Goal: Information Seeking & Learning: Learn about a topic

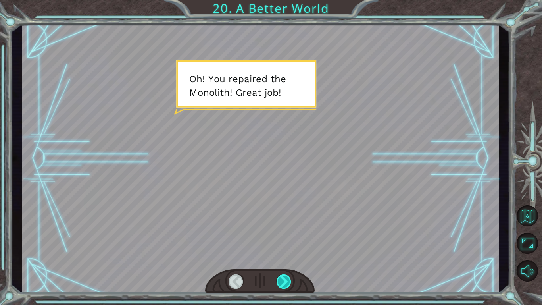
click at [282, 276] on div at bounding box center [283, 281] width 15 height 14
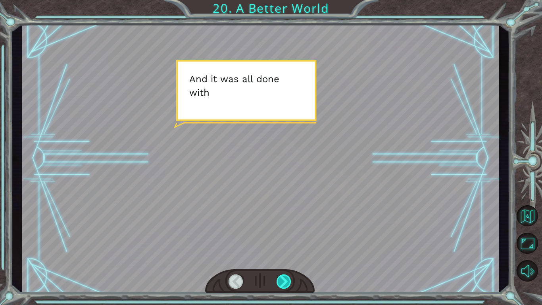
click at [282, 276] on div at bounding box center [283, 281] width 15 height 14
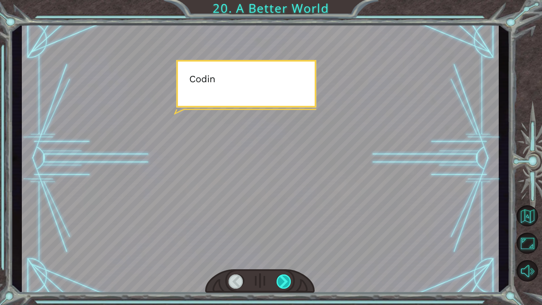
click at [282, 276] on div at bounding box center [283, 281] width 15 height 14
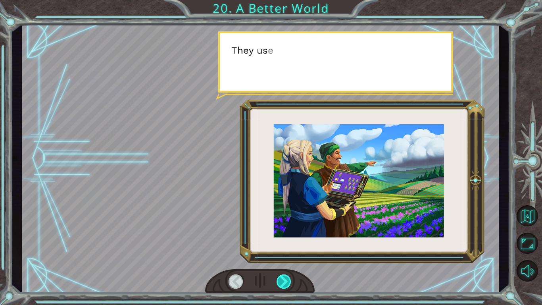
click at [282, 276] on div at bounding box center [283, 281] width 15 height 14
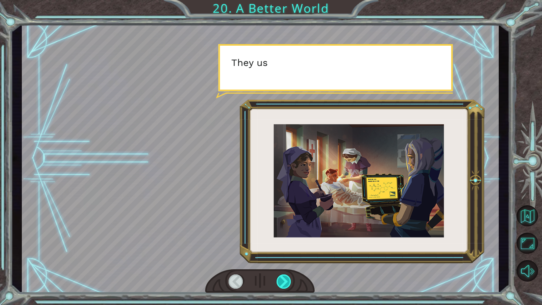
click at [282, 276] on div at bounding box center [283, 281] width 15 height 14
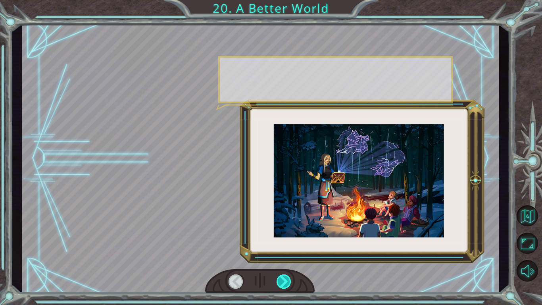
click at [282, 276] on div at bounding box center [283, 281] width 15 height 14
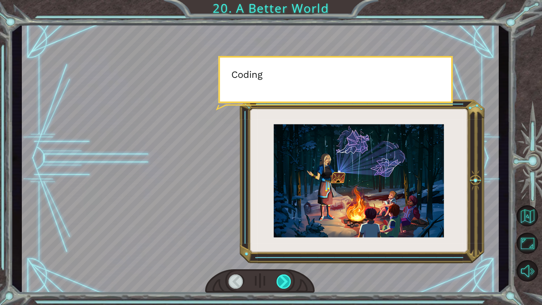
click at [282, 276] on div at bounding box center [283, 281] width 15 height 14
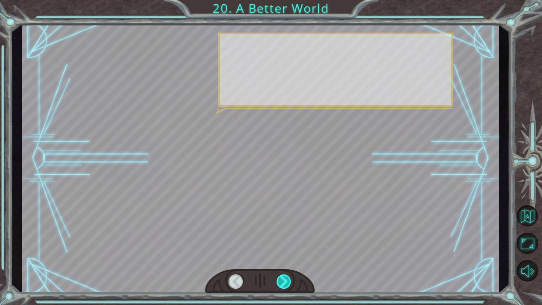
click at [282, 276] on div at bounding box center [283, 281] width 15 height 14
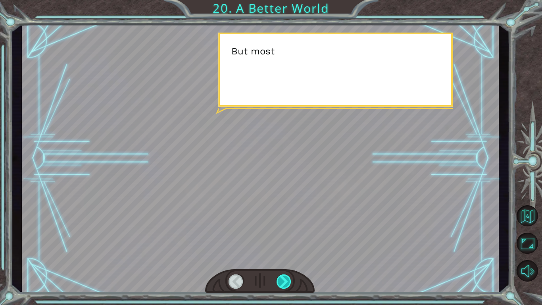
click at [282, 276] on div at bounding box center [283, 281] width 15 height 14
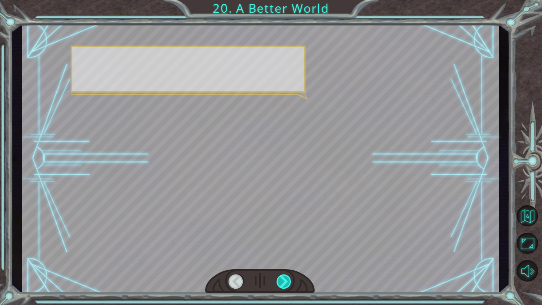
click at [282, 276] on div at bounding box center [283, 281] width 15 height 14
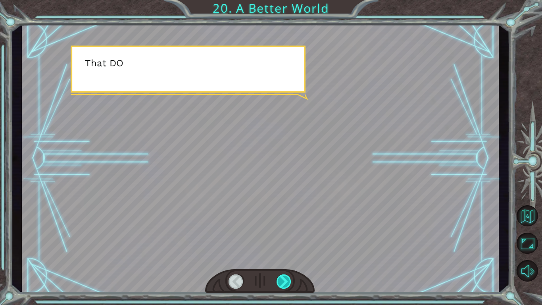
click at [282, 276] on div at bounding box center [283, 281] width 15 height 14
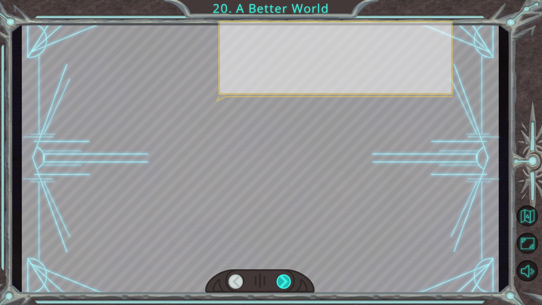
click at [282, 276] on div at bounding box center [283, 281] width 15 height 14
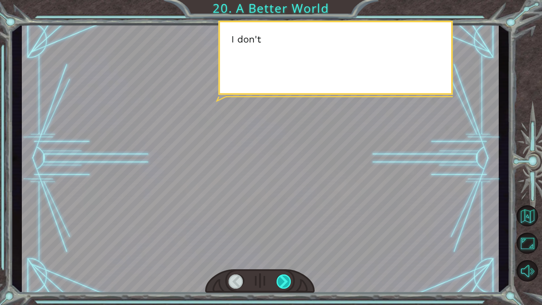
click at [282, 276] on div at bounding box center [283, 281] width 15 height 14
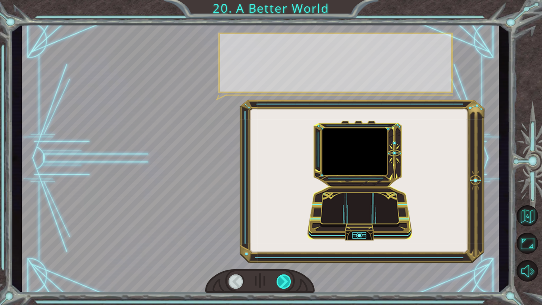
click at [282, 276] on div at bounding box center [283, 281] width 15 height 14
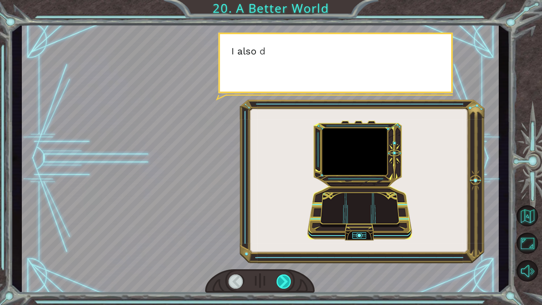
click at [282, 276] on div at bounding box center [283, 281] width 15 height 14
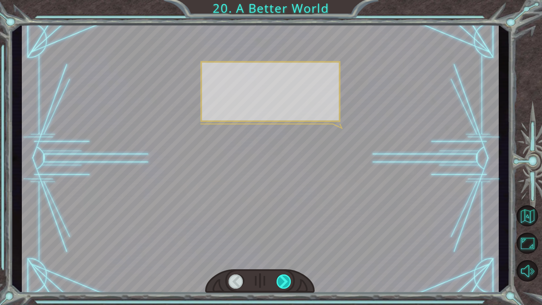
click at [282, 276] on div at bounding box center [283, 281] width 15 height 14
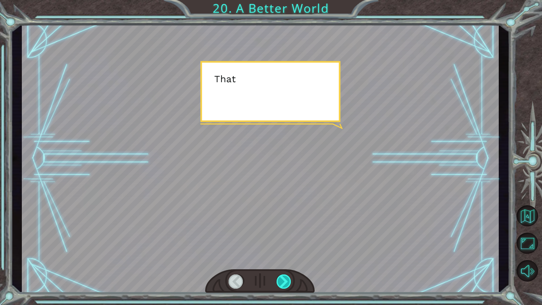
click at [282, 276] on div at bounding box center [283, 281] width 15 height 14
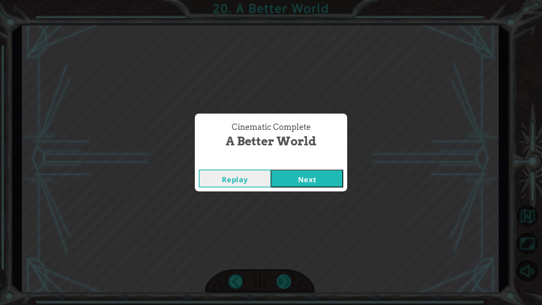
click at [282, 276] on div "Cinematic Complete A Better World Replay Next" at bounding box center [271, 152] width 542 height 305
click at [300, 175] on button "Next" at bounding box center [307, 178] width 72 height 18
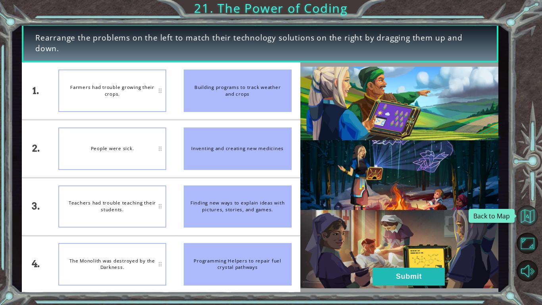
click at [525, 213] on button "Back to Map" at bounding box center [526, 215] width 21 height 21
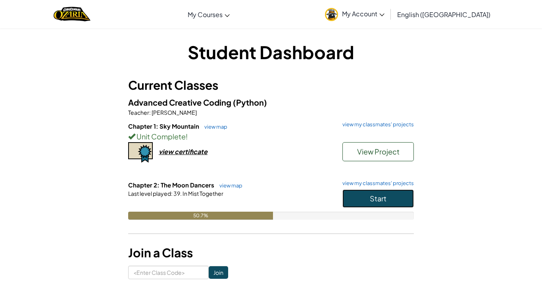
click at [351, 201] on button "Start" at bounding box center [377, 198] width 71 height 18
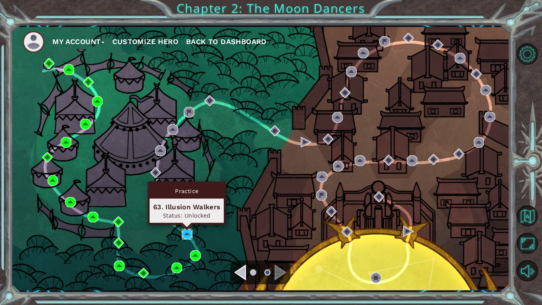
click at [188, 236] on img at bounding box center [187, 233] width 11 height 11
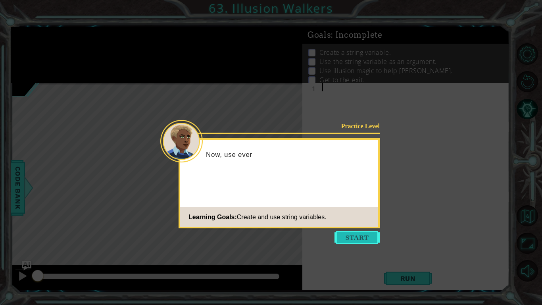
click at [369, 236] on button "Start" at bounding box center [356, 237] width 45 height 13
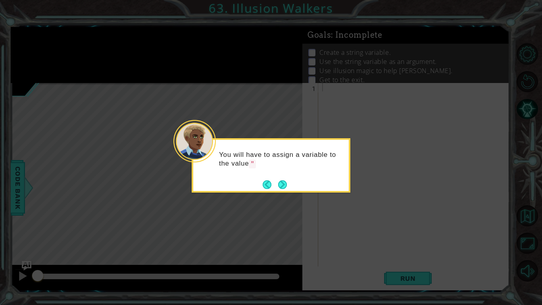
click at [280, 177] on div "You will have to assign a variable to the value "" at bounding box center [270, 163] width 155 height 40
click at [282, 193] on icon at bounding box center [271, 152] width 542 height 305
click at [282, 185] on button "Next" at bounding box center [282, 184] width 9 height 9
click at [283, 183] on button "Next" at bounding box center [282, 184] width 9 height 9
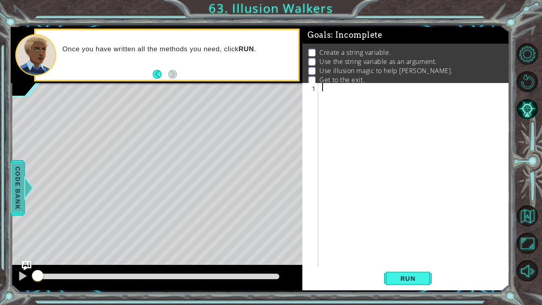
click at [21, 178] on span "Code Bank" at bounding box center [18, 187] width 13 height 48
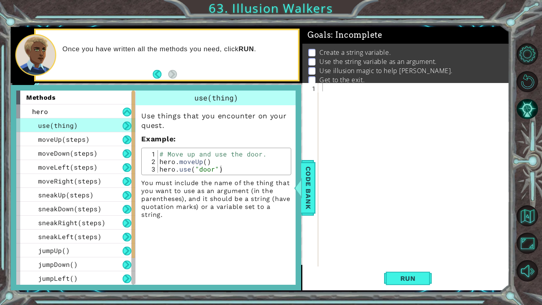
scroll to position [56, 0]
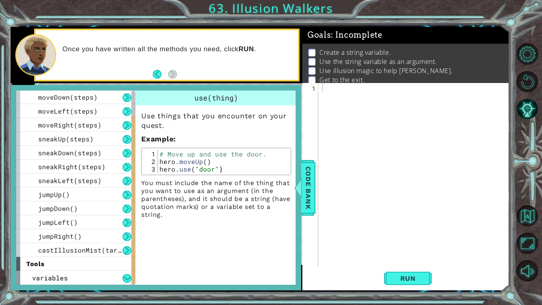
click at [407, 95] on div at bounding box center [415, 183] width 191 height 200
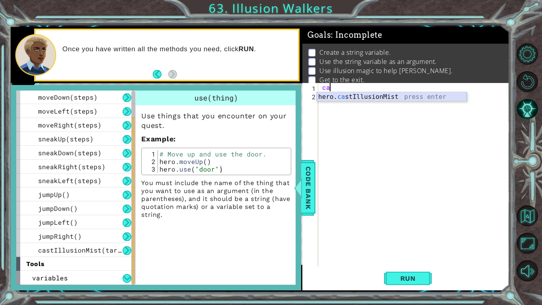
click at [374, 95] on div "hero. ca stIllusionMist press enter" at bounding box center [391, 106] width 150 height 29
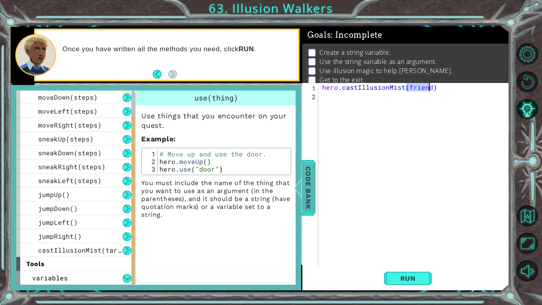
click at [311, 190] on span "Code Bank" at bounding box center [308, 187] width 13 height 48
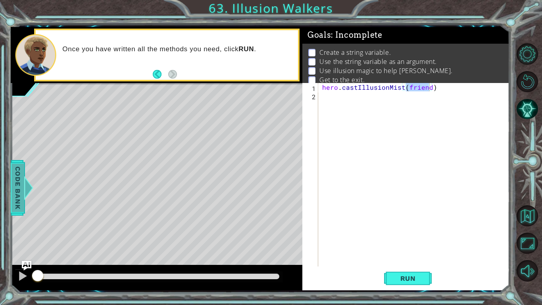
click at [15, 173] on span "Code Bank" at bounding box center [18, 187] width 13 height 48
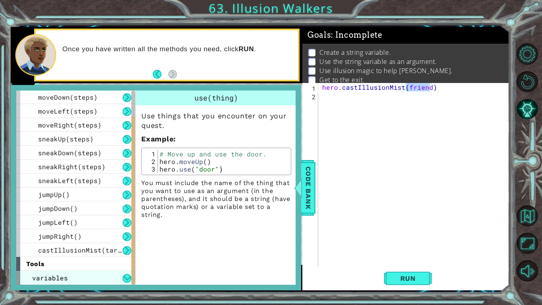
click at [126, 282] on div "variables" at bounding box center [75, 277] width 119 height 14
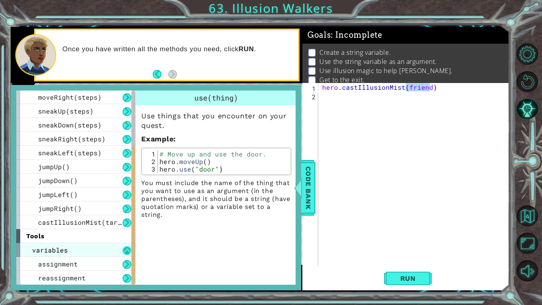
click at [128, 250] on button at bounding box center [127, 250] width 9 height 9
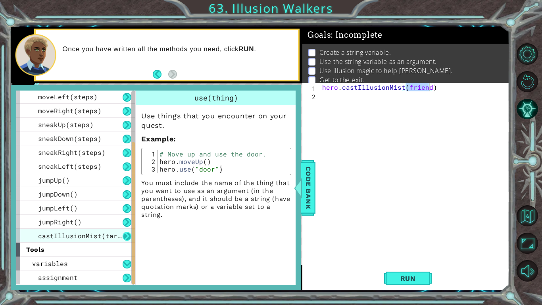
scroll to position [56, 0]
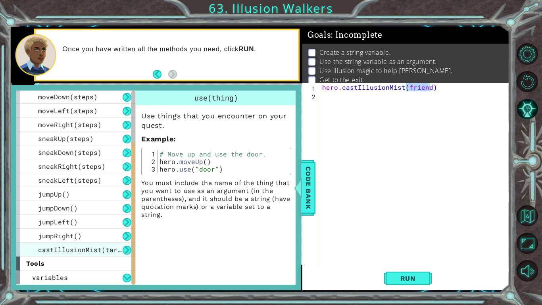
click at [127, 254] on div "castIllusionMist(target)" at bounding box center [75, 249] width 119 height 14
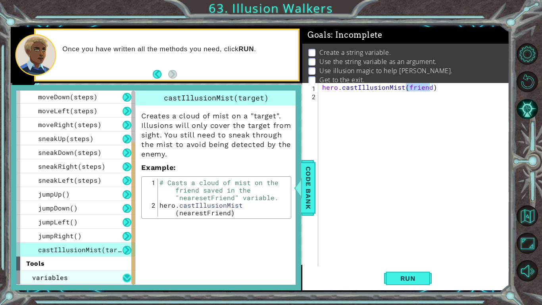
click at [123, 278] on button at bounding box center [127, 277] width 9 height 9
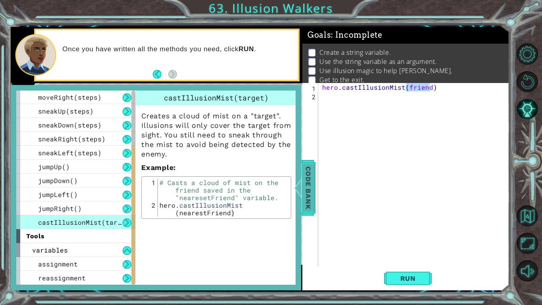
click at [312, 196] on span "Code Bank" at bounding box center [308, 187] width 13 height 48
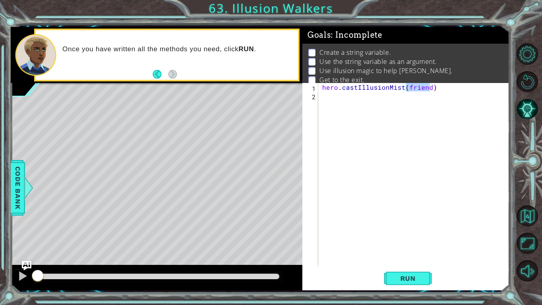
click at [125, 250] on div "Level Map" at bounding box center [194, 200] width 366 height 234
click at [424, 86] on div "hero . castIllusionMist ( friend )" at bounding box center [413, 174] width 187 height 183
click at [425, 90] on div "hero . castIllusionMist ( friend )" at bounding box center [415, 183] width 191 height 200
click at [428, 90] on div "hero . castIllusionMist ( friend )" at bounding box center [415, 183] width 191 height 200
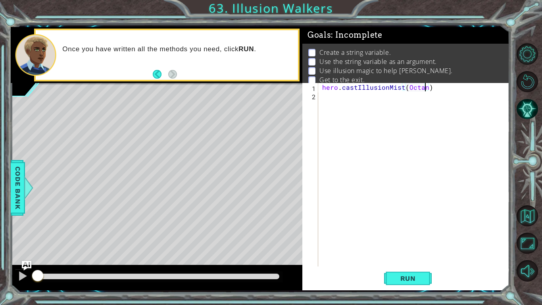
scroll to position [0, 6]
click at [412, 283] on button "Run" at bounding box center [408, 278] width 48 height 21
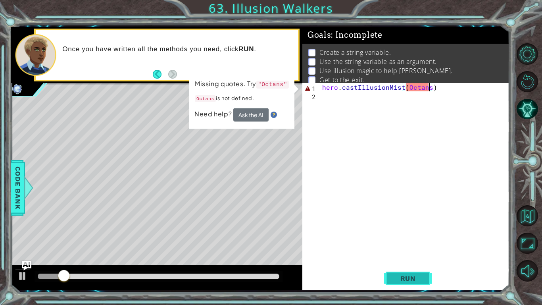
click at [399, 276] on span "Run" at bounding box center [407, 278] width 31 height 8
click at [418, 89] on div "hero . castIllusionMist ( Octans )" at bounding box center [415, 183] width 191 height 200
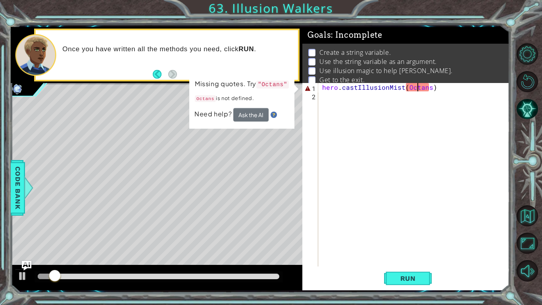
click at [422, 89] on div "hero . castIllusionMist ( Octans )" at bounding box center [415, 183] width 191 height 200
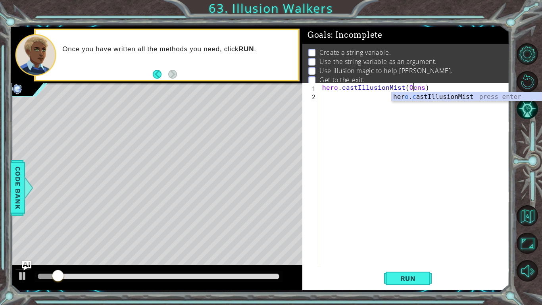
scroll to position [0, 6]
click at [419, 88] on div "hero . castIllusionMist ( Ocns )" at bounding box center [415, 183] width 191 height 200
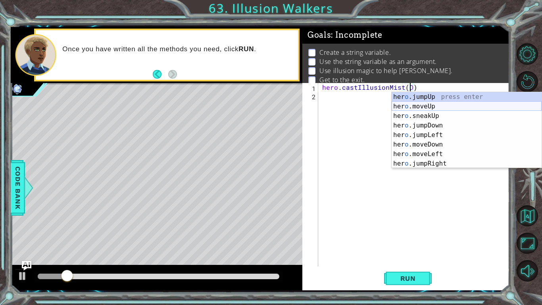
scroll to position [0, 5]
type textarea "hero.castIllusionMist()"
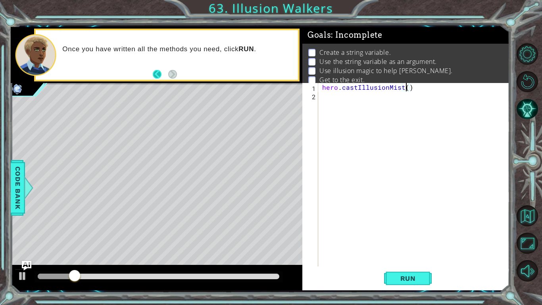
click at [156, 71] on button "Back" at bounding box center [160, 74] width 15 height 9
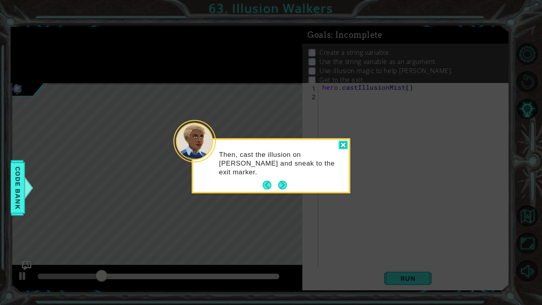
click at [343, 148] on div at bounding box center [343, 144] width 10 height 9
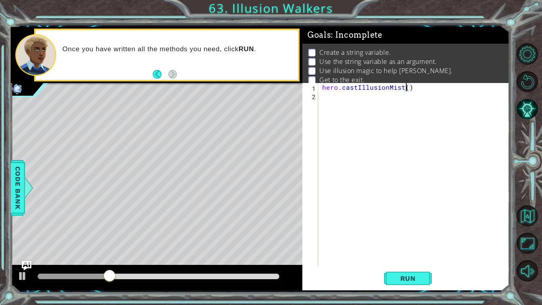
click at [361, 129] on div "hero . castIllusionMist ( )" at bounding box center [415, 183] width 191 height 200
type textarea "f"
click at [406, 89] on div "hero . castIllusionMist ( )" at bounding box center [415, 183] width 191 height 200
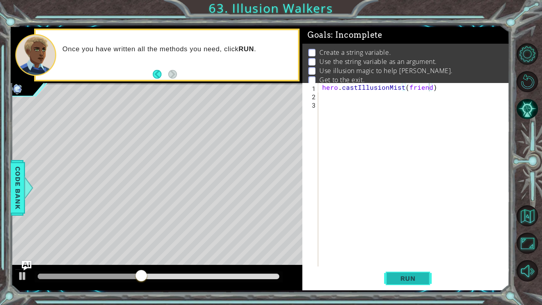
click at [389, 273] on button "Run" at bounding box center [408, 278] width 48 height 21
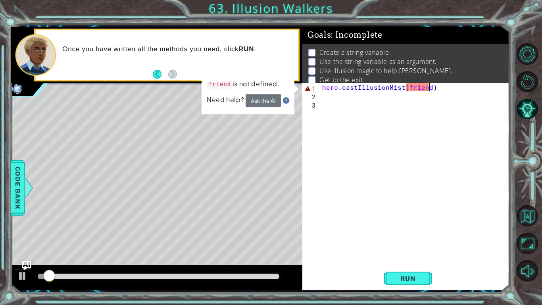
click at [425, 88] on div "hero . castIllusionMist ( friend )" at bounding box center [415, 183] width 191 height 200
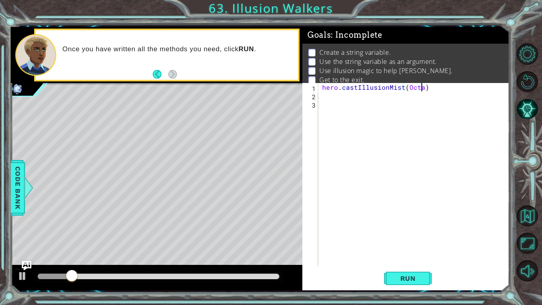
type textarea "hero.castIllusionMist(Octans)"
click at [392, 275] on span "Run" at bounding box center [407, 278] width 31 height 8
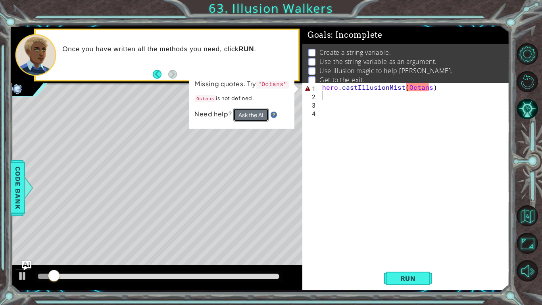
click at [234, 111] on button "Ask the AI" at bounding box center [250, 114] width 35 height 13
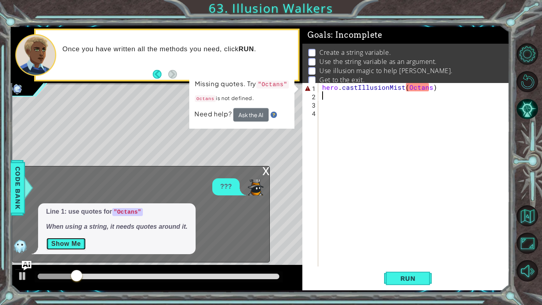
click at [52, 242] on button "Show Me" at bounding box center [66, 243] width 40 height 13
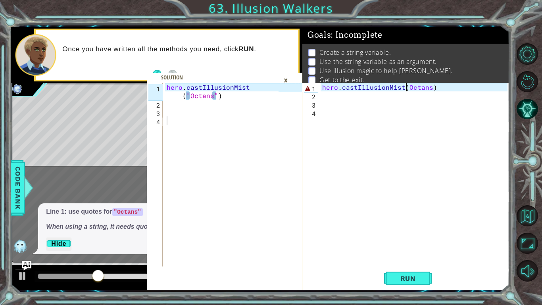
click at [407, 88] on div "hero . castIllusionMist ( Octans )" at bounding box center [415, 183] width 191 height 200
click at [433, 88] on div "hero . castIllusionMist ( "Octans)" at bounding box center [415, 183] width 191 height 200
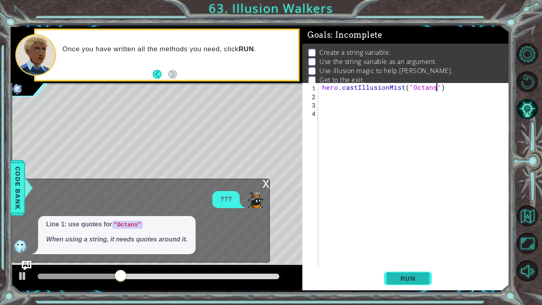
type textarea "hero.castIllusionMist("Octans")"
click at [403, 275] on span "Run" at bounding box center [407, 278] width 31 height 8
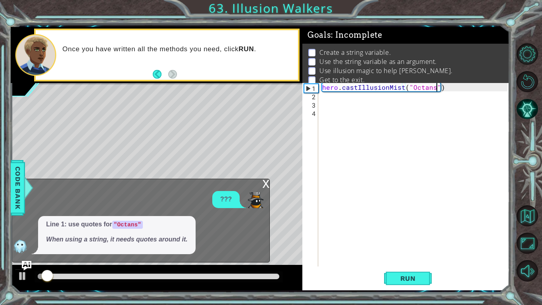
click at [266, 186] on div "x" at bounding box center [265, 183] width 7 height 8
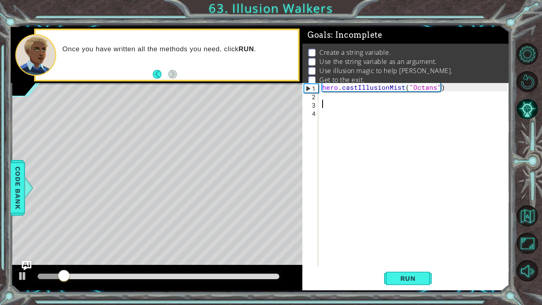
click at [388, 101] on div "hero . castIllusionMist ( "Octans" )" at bounding box center [415, 183] width 191 height 200
click at [387, 95] on div "hero . castIllusionMist ( "Octans" )" at bounding box center [415, 183] width 191 height 200
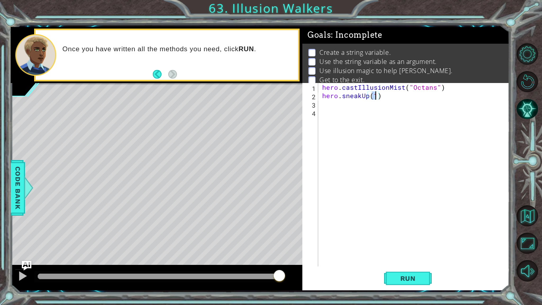
scroll to position [0, 3]
click at [381, 88] on div "hero . castIllusionMist ( "Octans" ) hero . sneakUp ( 2 )" at bounding box center [415, 183] width 191 height 200
click at [381, 88] on div "hero . castIllusionMist ( "Octans" ) hero . sneakUp ( 2 )" at bounding box center [413, 174] width 187 height 183
click at [381, 88] on div "hero . castIllusionMist ( "Octans" ) hero . sneakUp ( 2 )" at bounding box center [415, 183] width 191 height 200
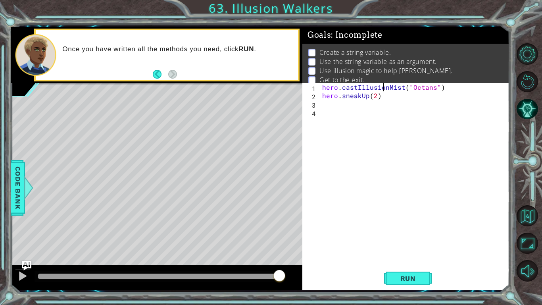
click at [381, 88] on div "hero . castIllusionMist ( "Octans" ) hero . sneakUp ( 2 )" at bounding box center [415, 183] width 191 height 200
type textarea "hero.castIllusionMist("Octans") hero.sneakUp(2)"
click at [352, 107] on div "hero . castIllusionMist ( "Octans" ) hero . sneakUp ( 2 )" at bounding box center [415, 183] width 191 height 200
paste textarea "h"
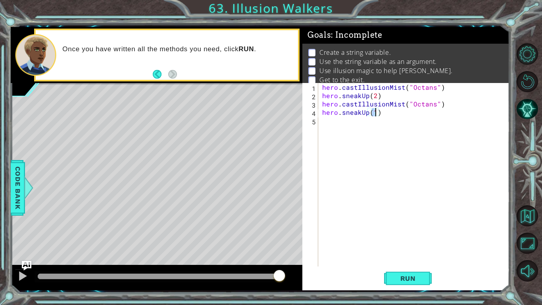
type textarea "hero.sneakUp(2)"
click at [351, 119] on div "hero . castIllusionMist ( "Octans" ) hero . sneakUp ( 2 ) hero . castIllusionMi…" at bounding box center [415, 183] width 191 height 200
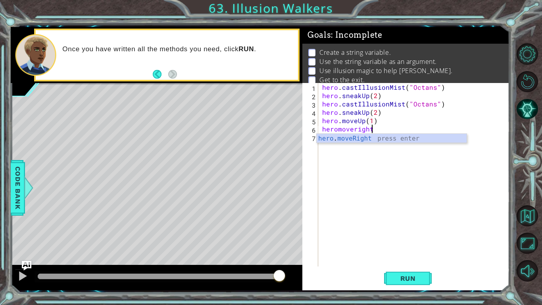
scroll to position [0, 4]
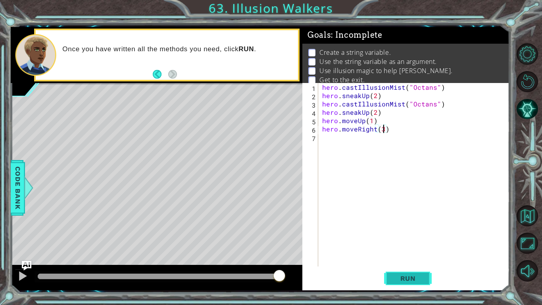
click at [409, 276] on span "Run" at bounding box center [407, 278] width 31 height 8
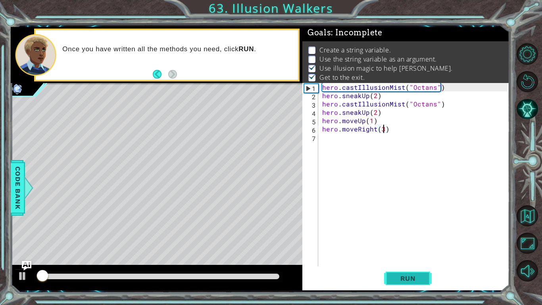
scroll to position [3, 0]
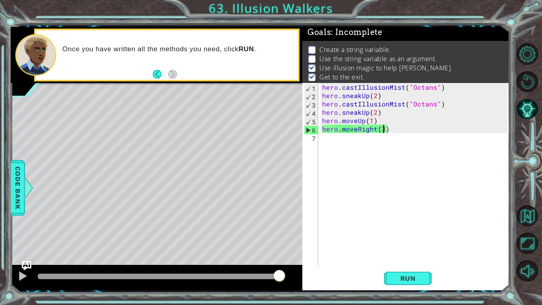
click at [376, 97] on div "hero . castIllusionMist ( "Octans" ) hero . sneakUp ( 2 ) hero . castIllusionMi…" at bounding box center [415, 183] width 191 height 200
click at [441, 88] on div "hero . castIllusionMist ( "Octans" ) hero . sneakUp ( 2 ) hero . castIllusionMi…" at bounding box center [415, 183] width 191 height 200
type textarea "hero.castIllusionMist("Octans")"
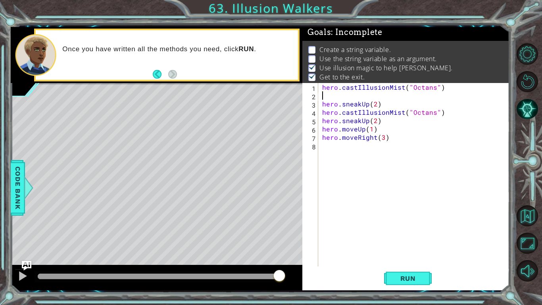
type textarea "hero.castIllusionMist("Octans")"
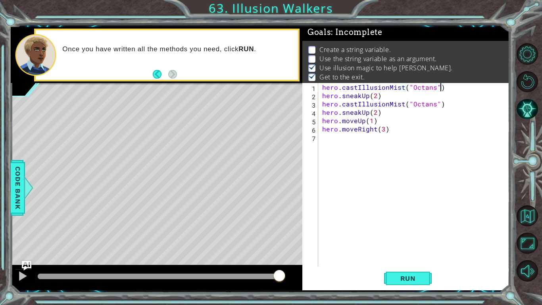
click at [322, 88] on div "hero . castIllusionMist ( "Octans" ) hero . sneakUp ( 2 ) hero . castIllusionMi…" at bounding box center [415, 183] width 191 height 200
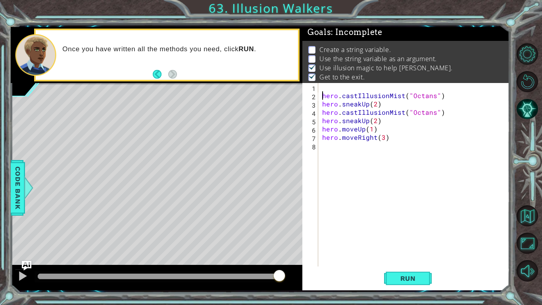
click at [326, 87] on div "hero . castIllusionMist ( "Octans" ) hero . sneakUp ( 2 ) hero . castIllusionMi…" at bounding box center [415, 183] width 191 height 200
click at [375, 107] on div "steps = 2 hero . castIllusionMist ( "Octans" ) hero . sneakUp ( 2 ) hero . cast…" at bounding box center [415, 183] width 191 height 200
click at [376, 118] on div "steps = 2 hero . castIllusionMist ( "Octans" ) hero . sneakUp ( steps ) hero . …" at bounding box center [415, 183] width 191 height 200
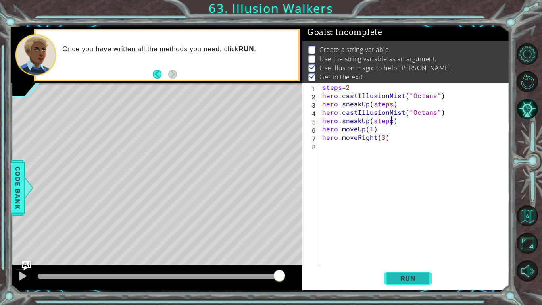
type textarea "hero.sneakUp(steps)"
click at [416, 278] on span "Run" at bounding box center [407, 278] width 31 height 8
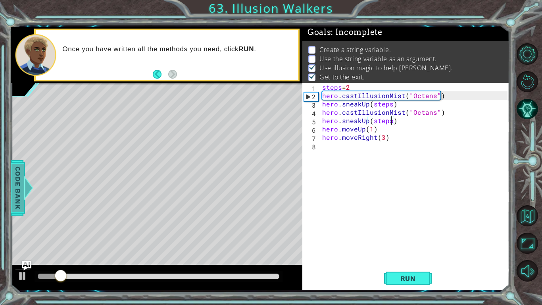
click at [21, 198] on span "Code Bank" at bounding box center [18, 187] width 13 height 48
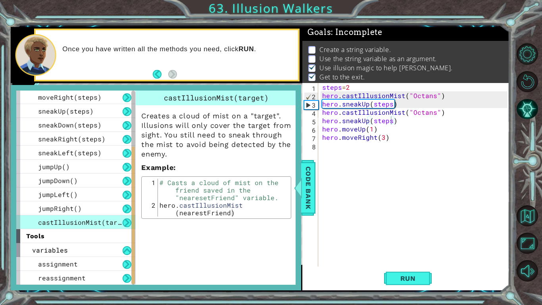
click at [325, 46] on p "Create a string variable." at bounding box center [354, 49] width 71 height 9
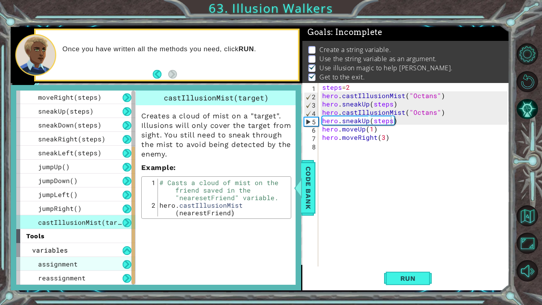
click at [105, 263] on div "assignment" at bounding box center [75, 264] width 119 height 14
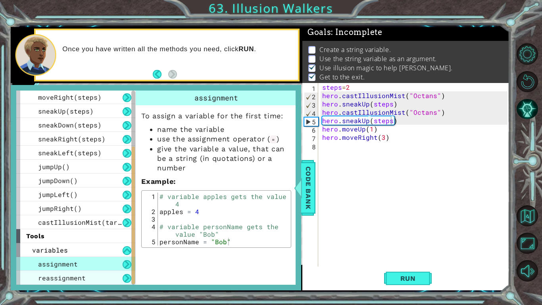
click at [107, 278] on div "reassignment" at bounding box center [75, 277] width 119 height 14
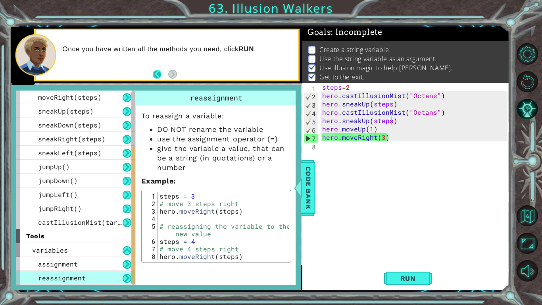
click at [163, 72] on button "Back" at bounding box center [160, 74] width 15 height 9
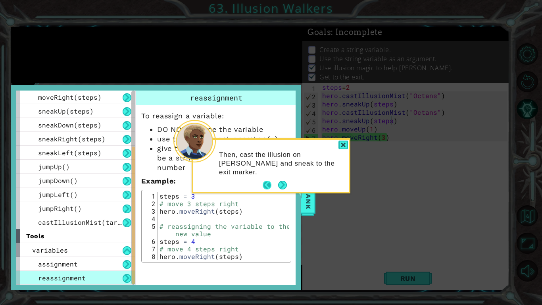
click at [267, 185] on button "Back" at bounding box center [270, 184] width 15 height 9
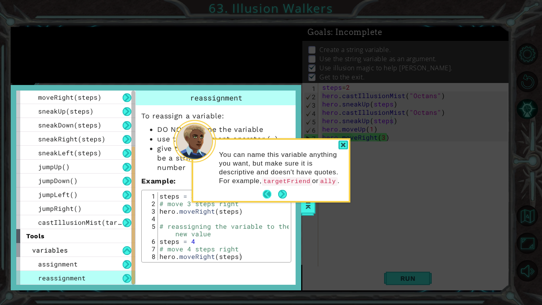
click at [267, 198] on button "Back" at bounding box center [270, 194] width 15 height 9
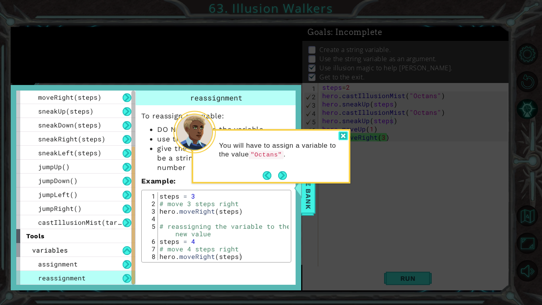
click at [339, 134] on div at bounding box center [343, 135] width 10 height 9
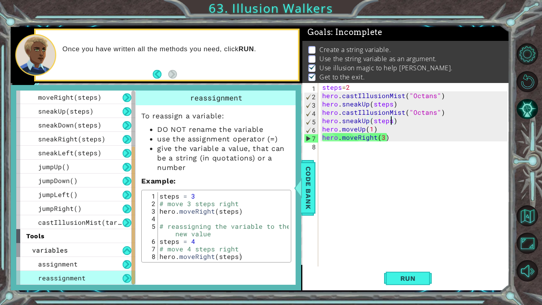
click at [350, 173] on div "steps = 2 hero . castIllusionMist ( "Octans" ) hero . sneakUp ( steps ) hero . …" at bounding box center [415, 183] width 191 height 200
click at [308, 184] on span "Code Bank" at bounding box center [308, 187] width 13 height 48
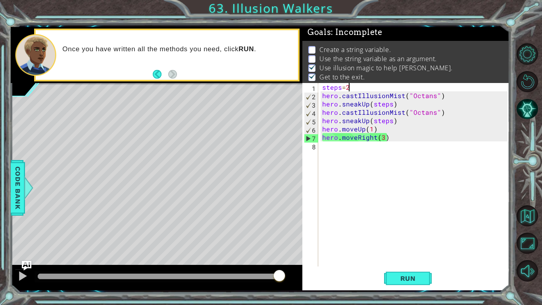
click at [349, 86] on div "steps = 2 hero . castIllusionMist ( "Octans" ) hero . sneakUp ( steps ) hero . …" at bounding box center [415, 183] width 191 height 200
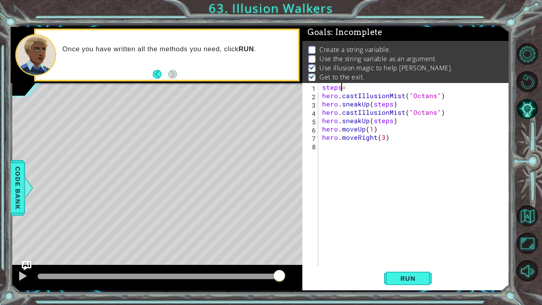
click at [341, 88] on div "steps = hero . castIllusionMist ( "Octans" ) hero . sneakUp ( steps ) hero . ca…" at bounding box center [415, 183] width 191 height 200
click at [352, 87] on div "Octans = hero . castIllusionMist ( "Octans" ) hero . sneakUp ( steps ) hero . c…" at bounding box center [415, 183] width 191 height 200
click at [431, 96] on div "Octans = Friend hero . castIllusionMist ( "Octans" ) hero . sneakUp ( steps ) h…" at bounding box center [415, 183] width 191 height 200
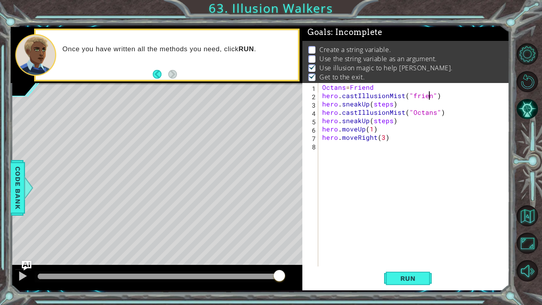
scroll to position [0, 7]
click at [431, 114] on div "Octans = Friend hero . castIllusionMist ( "friend" ) hero . sneakUp ( steps ) h…" at bounding box center [415, 183] width 191 height 200
click at [415, 276] on span "Run" at bounding box center [407, 278] width 31 height 8
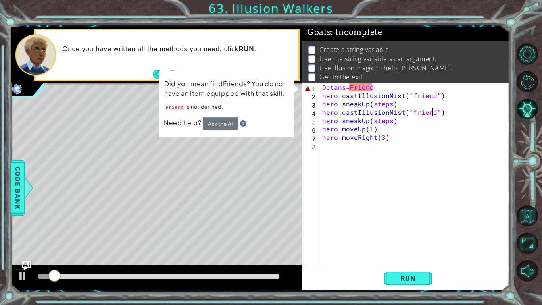
click at [353, 87] on div "Octans = Friend hero . castIllusionMist ( "friend" ) hero . sneakUp ( steps ) h…" at bounding box center [415, 183] width 191 height 200
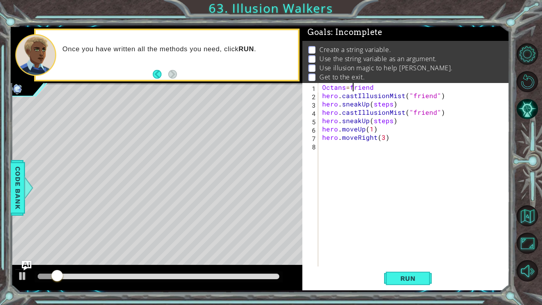
scroll to position [0, 2]
click at [393, 278] on span "Run" at bounding box center [407, 278] width 31 height 8
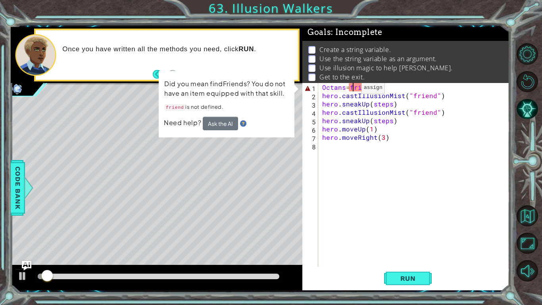
click at [347, 90] on div "Octans = friend hero . castIllusionMist ( "friend" ) hero . sneakUp ( steps ) h…" at bounding box center [415, 183] width 191 height 200
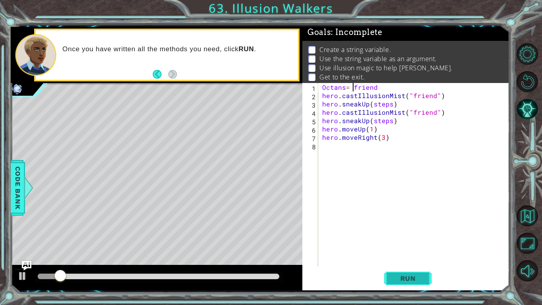
click at [404, 280] on span "Run" at bounding box center [407, 278] width 31 height 8
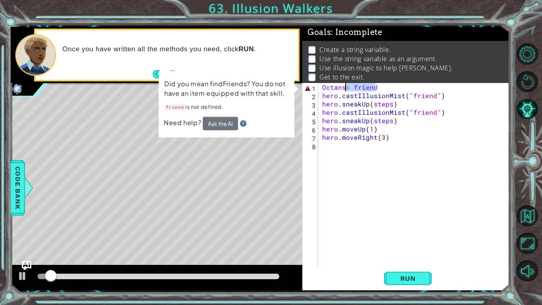
drag, startPoint x: 376, startPoint y: 90, endPoint x: 347, endPoint y: 88, distance: 29.4
click at [347, 88] on div "Octans = friend hero . castIllusionMist ( "friend" ) hero . sneakUp ( steps ) h…" at bounding box center [415, 183] width 191 height 200
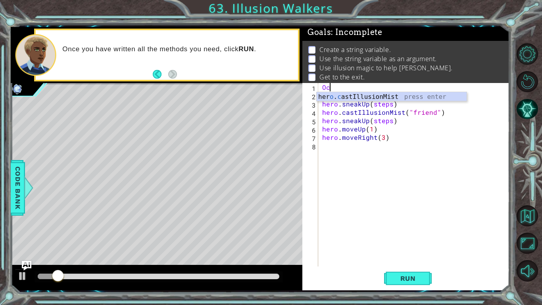
scroll to position [0, 0]
type textarea "O"
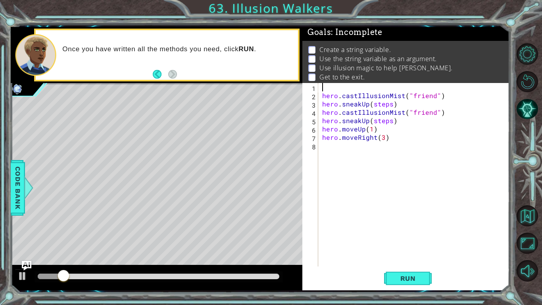
click at [322, 96] on div "hero . castIllusionMist ( "friend" ) hero . sneakUp ( steps ) hero . castIllusi…" at bounding box center [415, 183] width 191 height 200
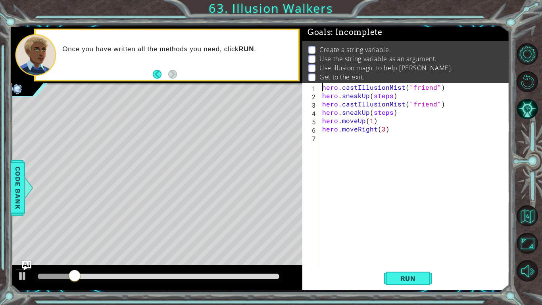
click at [431, 87] on div "hero . castIllusionMist ( "friend" ) hero . sneakUp ( steps ) hero . castIllusi…" at bounding box center [415, 183] width 191 height 200
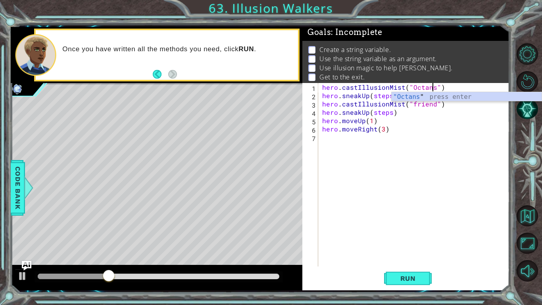
scroll to position [0, 7]
click at [432, 107] on div "hero . castIllusionMist ( "Octans" ) hero . sneakUp ( steps ) hero . castIllusi…" at bounding box center [415, 183] width 191 height 200
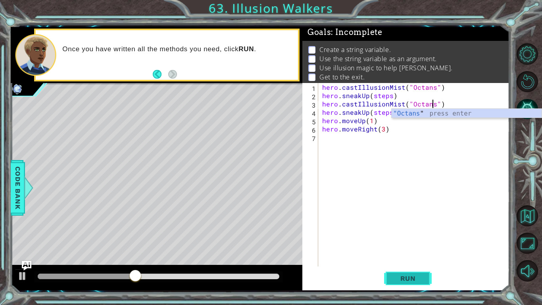
type textarea "hero.castIllusionMist("Octans")"
click at [405, 277] on span "Run" at bounding box center [407, 278] width 31 height 8
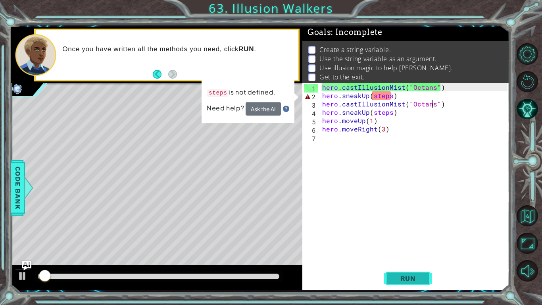
click at [403, 276] on span "Run" at bounding box center [407, 278] width 31 height 8
click at [322, 88] on div "hero . castIllusionMist ( "Octans" ) hero . sneakUp ( steps ) hero . castIllusi…" at bounding box center [415, 183] width 191 height 200
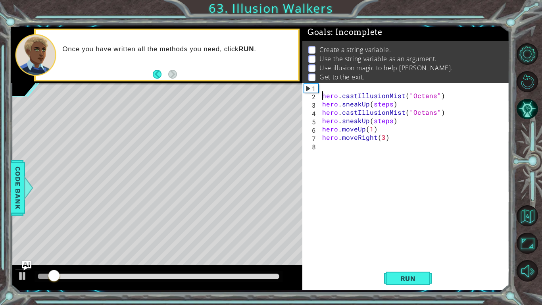
click at [332, 90] on div "hero . castIllusionMist ( "Octans" ) hero . sneakUp ( steps ) hero . castIllusi…" at bounding box center [415, 183] width 191 height 200
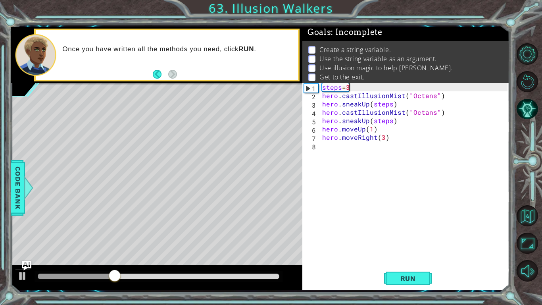
scroll to position [0, 1]
click at [414, 275] on span "Run" at bounding box center [407, 278] width 31 height 8
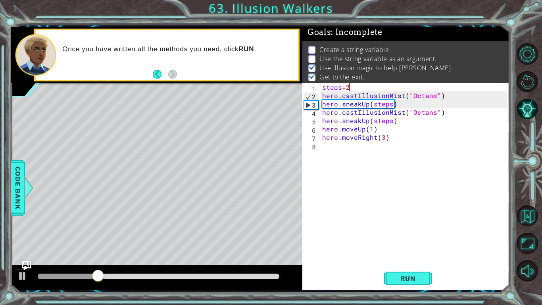
click at [158, 80] on div "Once you have written all the methods you need, click RUN ." at bounding box center [166, 55] width 265 height 53
click at [159, 79] on footer at bounding box center [165, 74] width 24 height 12
click at [158, 76] on button "Back" at bounding box center [160, 74] width 15 height 9
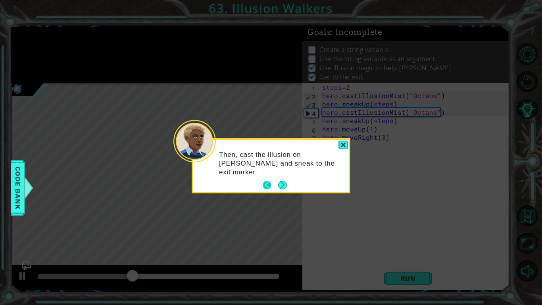
click at [265, 185] on button "Back" at bounding box center [270, 184] width 15 height 9
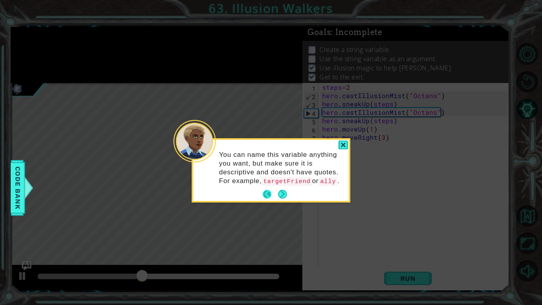
click at [267, 198] on button "Back" at bounding box center [270, 194] width 15 height 9
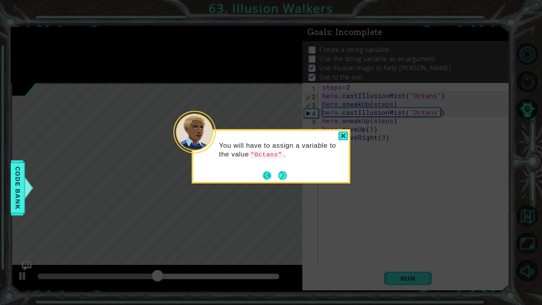
click at [265, 171] on button "Back" at bounding box center [270, 175] width 15 height 9
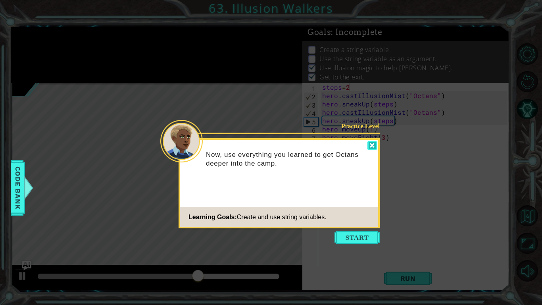
click at [373, 144] on div at bounding box center [372, 145] width 10 height 9
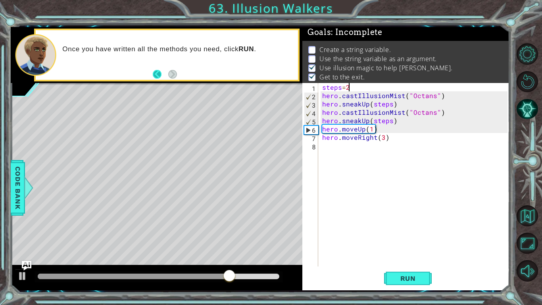
click at [162, 74] on button "Back" at bounding box center [160, 74] width 15 height 9
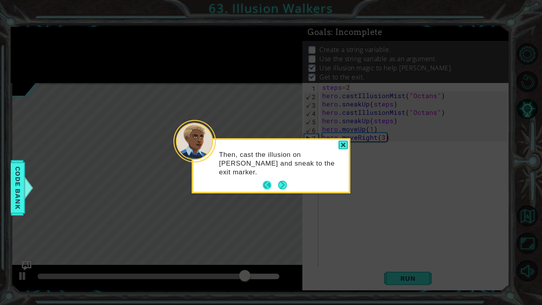
click at [267, 182] on button "Back" at bounding box center [270, 184] width 15 height 9
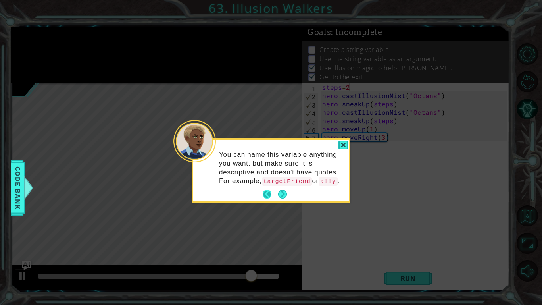
click at [267, 198] on button "Back" at bounding box center [270, 194] width 15 height 9
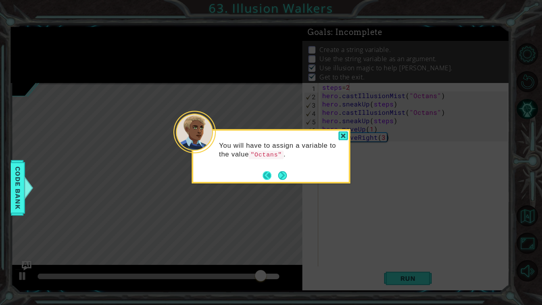
click at [268, 179] on button "Back" at bounding box center [270, 175] width 15 height 9
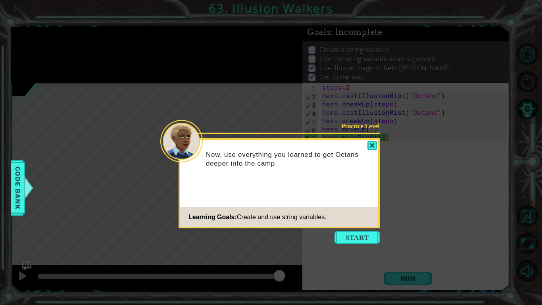
click at [278, 220] on span "Create and use string variables." at bounding box center [282, 216] width 90 height 7
click at [349, 240] on button "Start" at bounding box center [356, 237] width 45 height 13
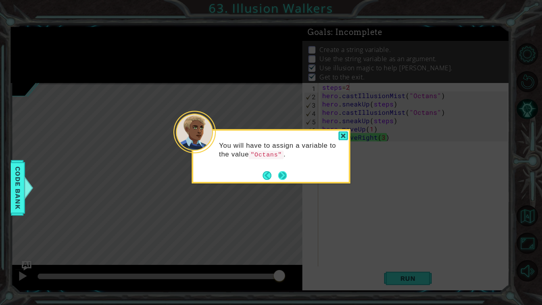
click at [280, 171] on button "Next" at bounding box center [282, 175] width 9 height 9
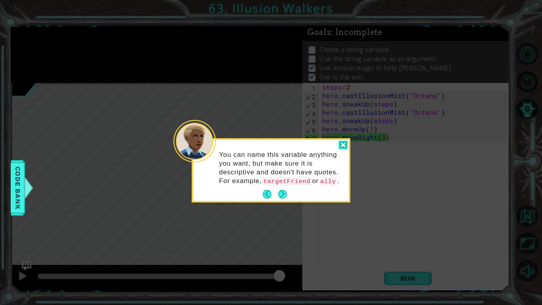
click at [341, 145] on div at bounding box center [343, 144] width 10 height 9
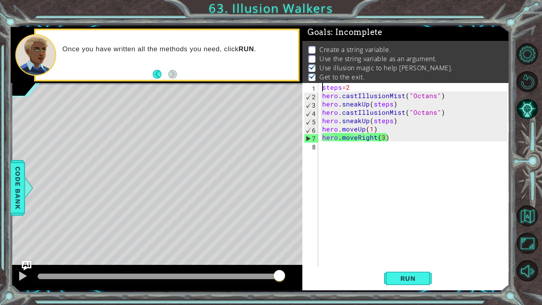
click at [322, 89] on div "steps = 2 hero . castIllusionMist ( "Octans" ) hero . sneakUp ( steps ) hero . …" at bounding box center [415, 183] width 191 height 200
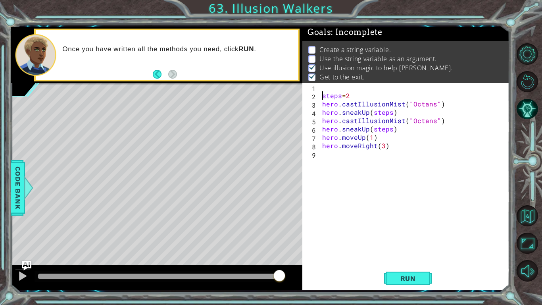
click at [431, 105] on div "steps = 2 hero . castIllusionMist ( "Octans" ) hero . sneakUp ( steps ) hero . …" at bounding box center [415, 183] width 191 height 200
click at [403, 276] on span "Run" at bounding box center [407, 278] width 31 height 8
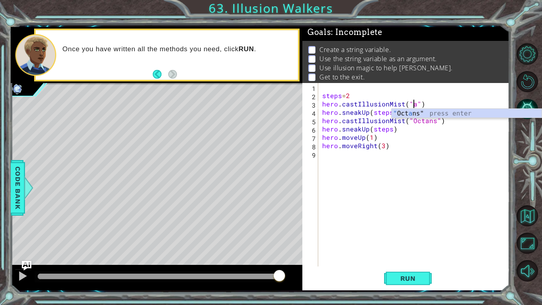
scroll to position [0, 6]
click at [400, 115] on div "" Octans" press enter" at bounding box center [466, 123] width 150 height 29
type textarea "hero.castIllusionMist("Octans")"
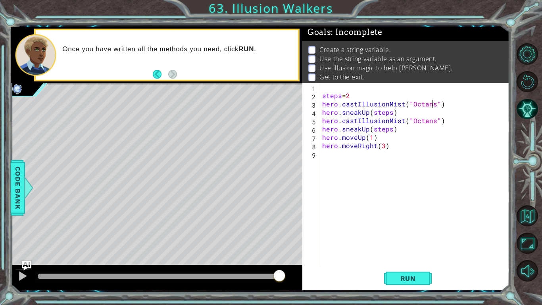
click at [326, 89] on div "steps = 2 hero . castIllusionMist ( "Octans" ) hero . sneakUp ( steps ) hero . …" at bounding box center [415, 183] width 191 height 200
click at [326, 89] on div "octans = ally steps = 2 hero . castIllusionMist ( "Octans" ) hero . sneakUp ( s…" at bounding box center [415, 183] width 191 height 200
click at [392, 279] on span "Run" at bounding box center [407, 278] width 31 height 8
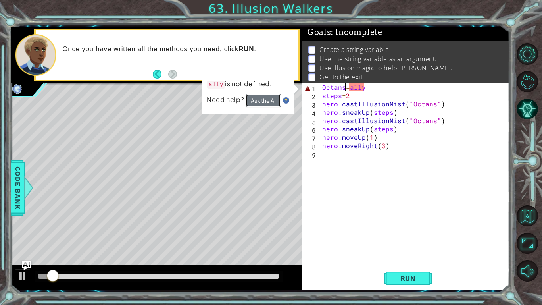
click at [251, 102] on button "Ask the AI" at bounding box center [262, 100] width 35 height 13
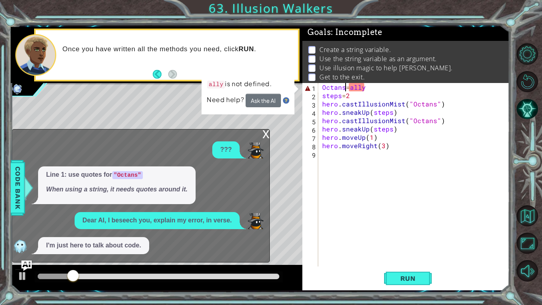
click at [29, 263] on img "Ask AI" at bounding box center [26, 265] width 10 height 10
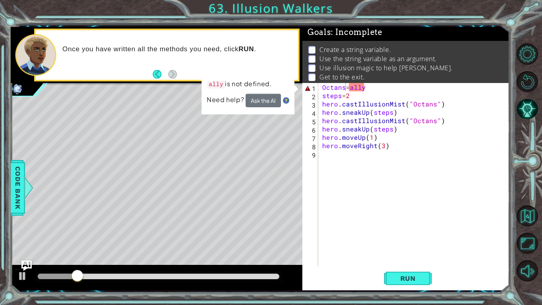
click at [28, 264] on img "Ask AI" at bounding box center [26, 265] width 10 height 10
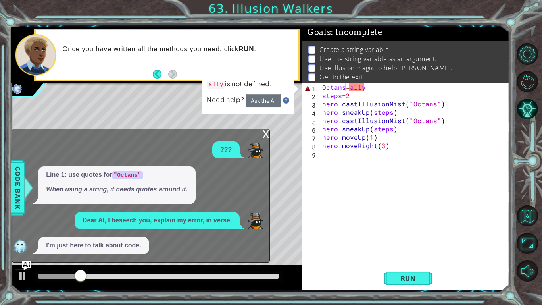
click at [108, 250] on div "I'm just here to talk about code." at bounding box center [93, 245] width 111 height 17
click at [154, 247] on div "I'm just here to talk about code." at bounding box center [138, 245] width 253 height 17
click at [345, 88] on div "Octans = ally steps = 2 hero . castIllusionMist ( "Octans" ) hero . sneakUp ( s…" at bounding box center [415, 183] width 191 height 200
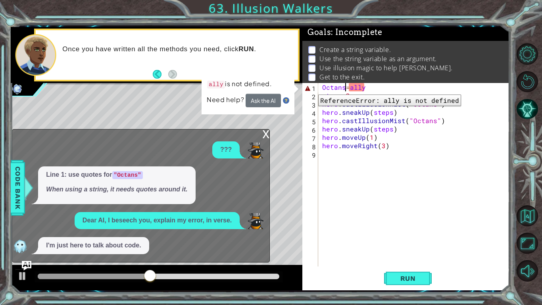
click at [312, 88] on div "1" at bounding box center [311, 88] width 14 height 8
click at [322, 88] on div "Octans = ally steps = 2 hero . castIllusionMist ( "Octans" ) hero . sneakUp ( s…" at bounding box center [415, 183] width 191 height 200
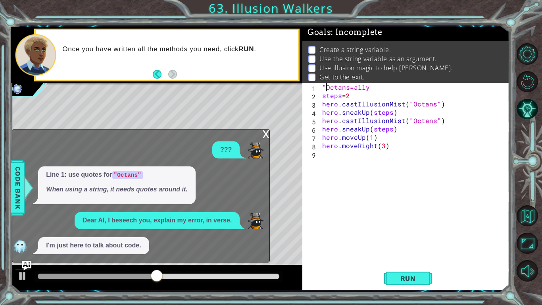
scroll to position [0, 0]
click at [348, 89] on div ""Octans=ally steps = 2 hero . castIllusionMist ( "Octans" ) hero . sneakUp ( st…" at bounding box center [415, 183] width 191 height 200
type textarea ""Octans"=ally"
click at [410, 278] on span "Run" at bounding box center [407, 278] width 31 height 8
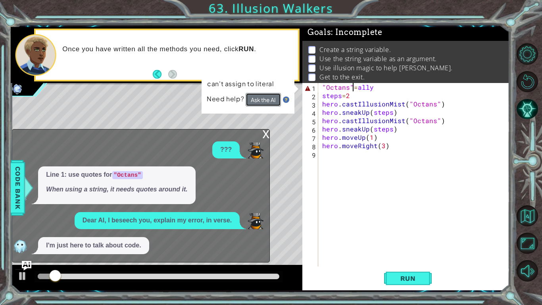
click at [257, 102] on button "Ask the AI" at bounding box center [262, 99] width 35 height 13
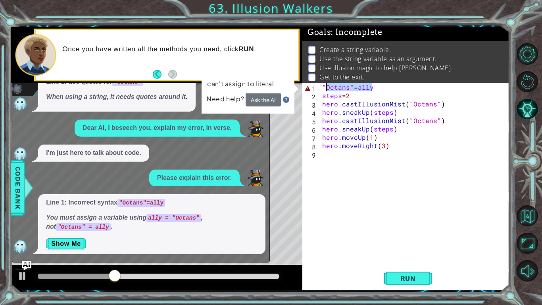
drag, startPoint x: 380, startPoint y: 86, endPoint x: 323, endPoint y: 86, distance: 56.3
click at [323, 86] on div ""Octans" = ally steps = 2 hero . castIllusionMist ( "Octans" ) hero . sneakUp (…" at bounding box center [415, 183] width 191 height 200
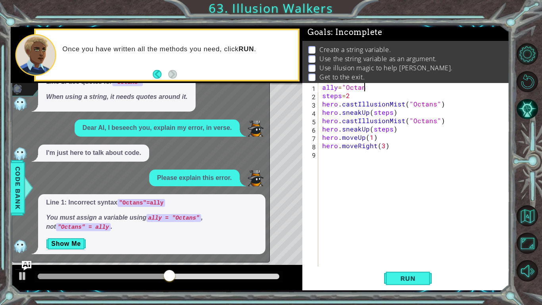
scroll to position [0, 2]
drag, startPoint x: 434, startPoint y: 105, endPoint x: 408, endPoint y: 107, distance: 25.4
click at [408, 107] on div "ally = "Octans steps = 2 hero . castIllusionMist ( "Octans" ) hero . sneakUp ( …" at bounding box center [415, 183] width 191 height 200
drag, startPoint x: 433, startPoint y: 122, endPoint x: 410, endPoint y: 124, distance: 23.5
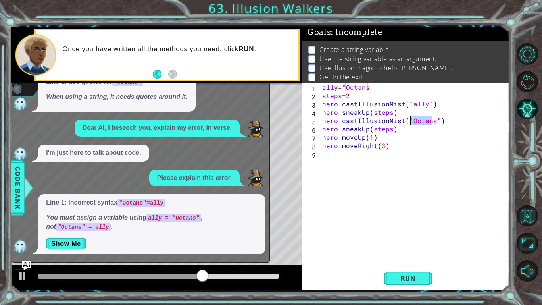
click at [410, 124] on div "ally = "Octans steps = 2 hero . castIllusionMist ( "ally" ) hero . sneakUp ( st…" at bounding box center [415, 183] width 191 height 200
click at [408, 280] on span "Run" at bounding box center [407, 278] width 31 height 8
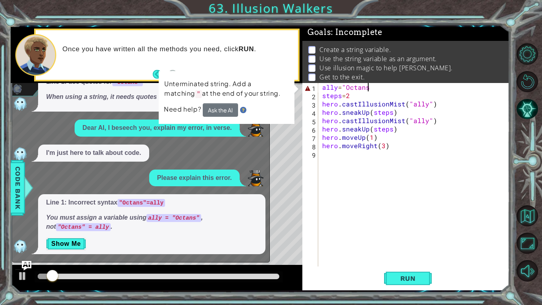
click at [368, 89] on div "ally = "Octans steps = 2 hero . castIllusionMist ( "ally" ) hero . sneakUp ( st…" at bounding box center [415, 183] width 191 height 200
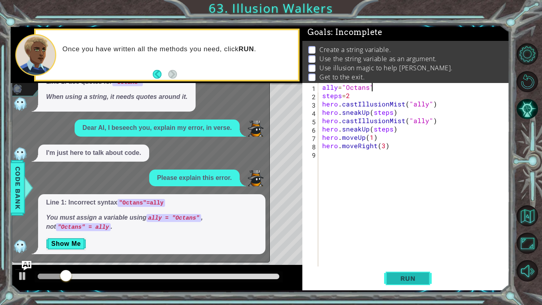
click at [393, 279] on span "Run" at bounding box center [407, 278] width 31 height 8
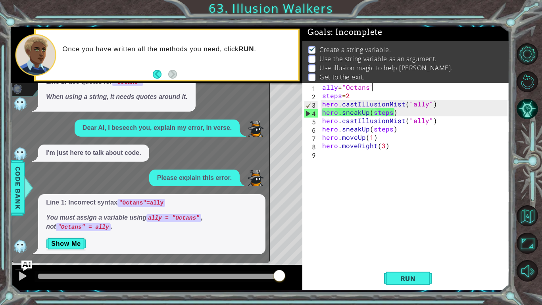
click at [24, 267] on img "Ask AI" at bounding box center [26, 265] width 10 height 10
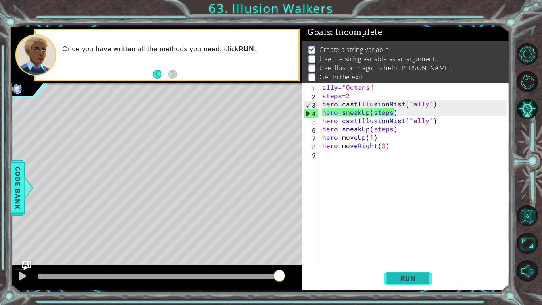
click at [406, 272] on button "Run" at bounding box center [408, 278] width 48 height 21
click at [391, 109] on div "ally = "Octans" steps = 2 hero . castIllusionMist ( "ally" ) hero . sneakUp ( s…" at bounding box center [415, 183] width 191 height 200
click at [408, 277] on span "Run" at bounding box center [407, 278] width 31 height 8
click at [402, 282] on button "Run" at bounding box center [408, 278] width 48 height 21
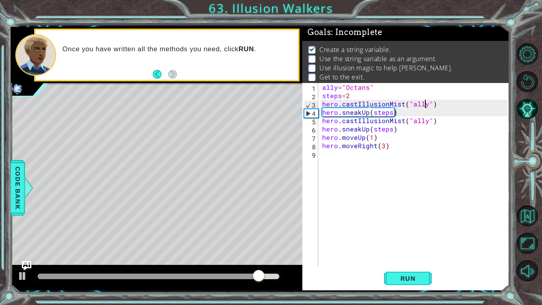
click at [425, 105] on div "ally = "Octans" steps = 2 hero . castIllusionMist ( "ally" ) hero . sneakUp ( s…" at bounding box center [415, 183] width 191 height 200
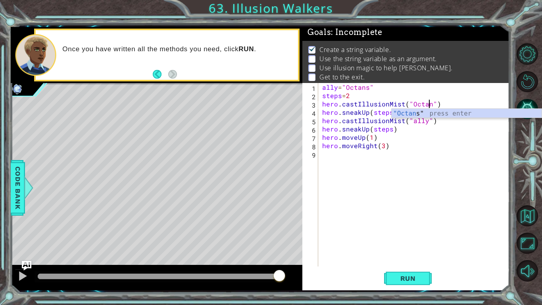
scroll to position [0, 7]
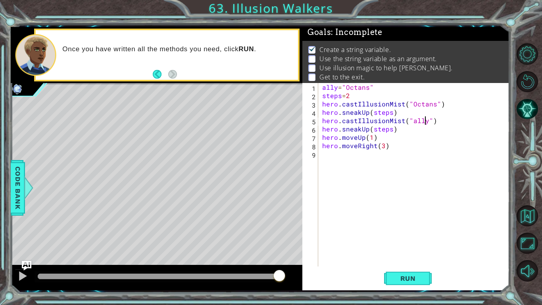
click at [424, 124] on div "ally = "Octans" steps = 2 hero . castIllusionMist ( "Octans" ) hero . sneakUp (…" at bounding box center [415, 183] width 191 height 200
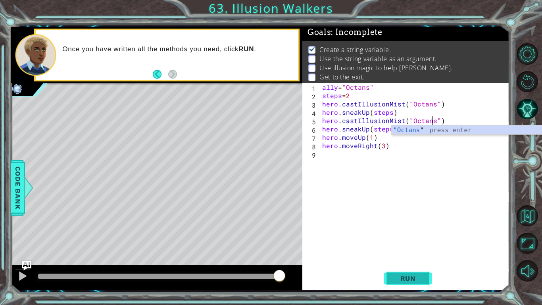
type textarea "hero.castIllusionMist("Octans")"
click at [413, 275] on span "Run" at bounding box center [407, 278] width 31 height 8
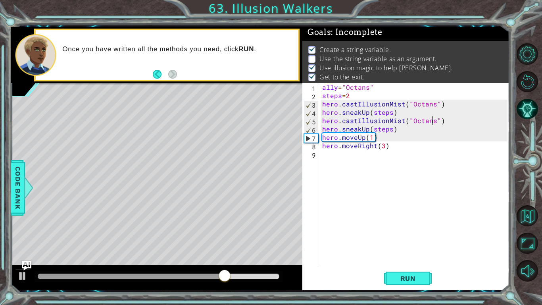
click at [353, 157] on div "ally = "Octans" steps = 2 hero . castIllusionMist ( "Octans" ) hero . sneakUp (…" at bounding box center [415, 183] width 191 height 200
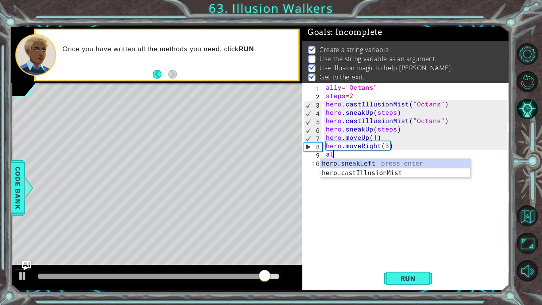
scroll to position [0, 0]
type textarea "a"
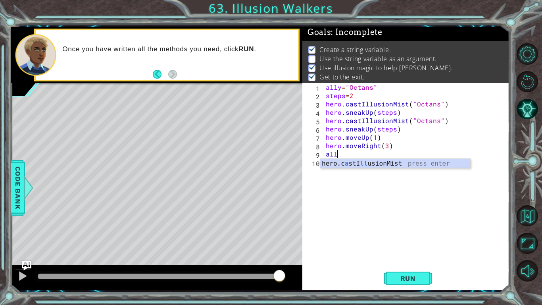
type textarea "a"
click at [27, 262] on img "Ask AI" at bounding box center [26, 265] width 10 height 10
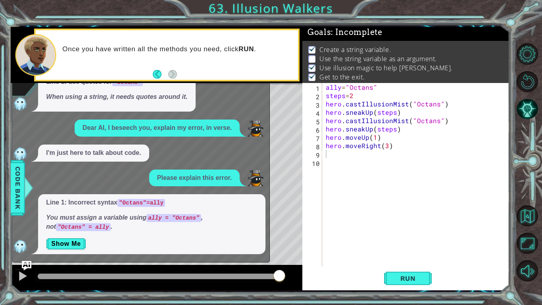
click at [366, 59] on p "Use the string variable as an argument." at bounding box center [377, 58] width 117 height 9
click at [531, 105] on button "AI Hint" at bounding box center [526, 108] width 21 height 21
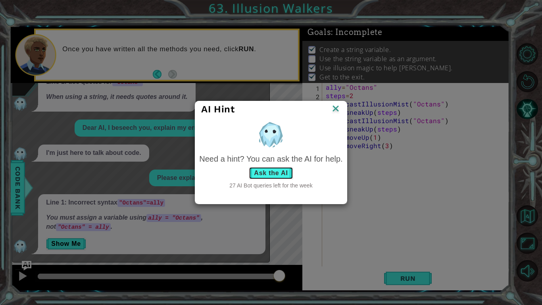
click at [267, 170] on button "Ask the AI" at bounding box center [271, 173] width 44 height 13
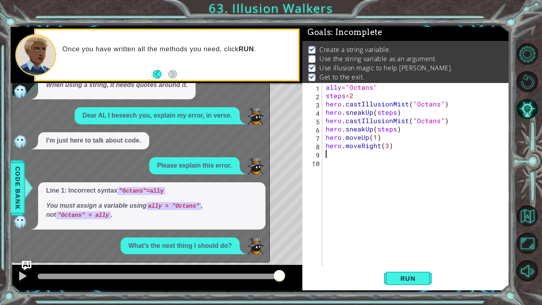
scroll to position [70, 0]
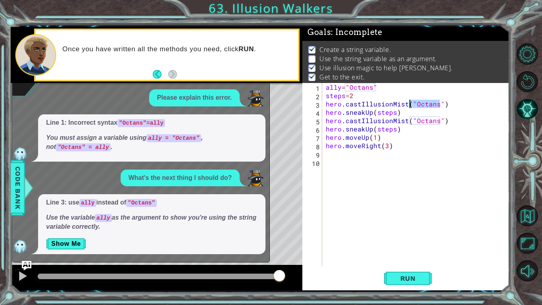
drag, startPoint x: 439, startPoint y: 105, endPoint x: 409, endPoint y: 106, distance: 30.6
click at [409, 106] on div "ally = "Octans" steps = 2 hero . castIllusionMist ( "Octans" ) hero . sneakUp (…" at bounding box center [417, 183] width 187 height 200
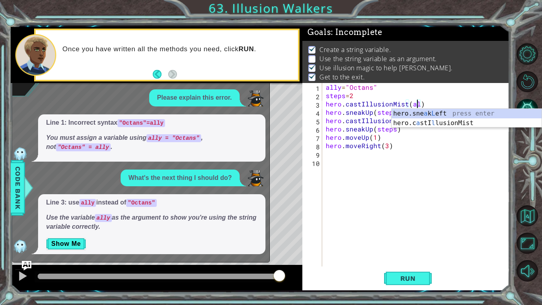
scroll to position [0, 6]
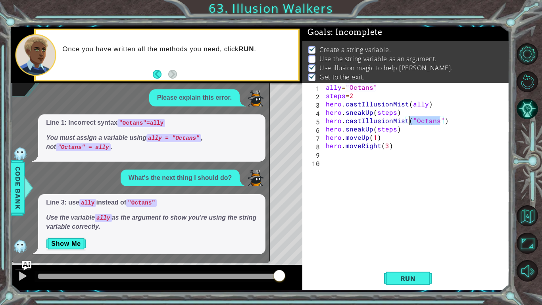
drag, startPoint x: 439, startPoint y: 121, endPoint x: 413, endPoint y: 121, distance: 26.2
click at [413, 121] on div "ally = "Octans" steps = 2 hero . castIllusionMist ( ally ) hero . sneakUp ( ste…" at bounding box center [417, 183] width 187 height 200
type textarea "hero.castIllusionMist(ally)"
click at [396, 283] on button "Run" at bounding box center [408, 278] width 48 height 21
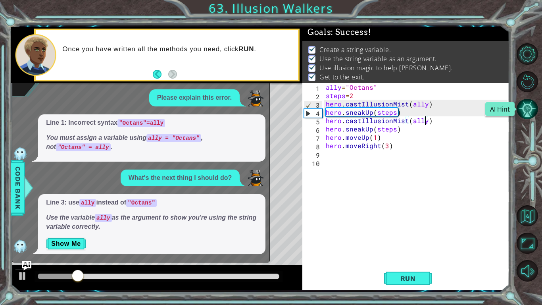
click at [527, 107] on button "AI Hint" at bounding box center [526, 108] width 21 height 21
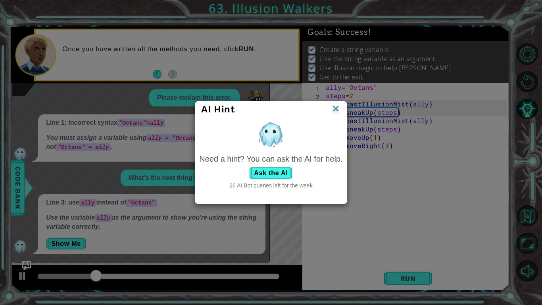
click at [337, 107] on img at bounding box center [335, 109] width 10 height 12
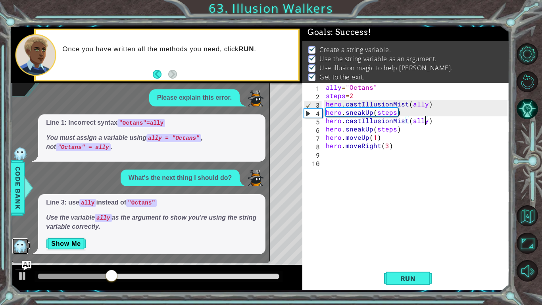
click at [17, 244] on img at bounding box center [20, 246] width 16 height 16
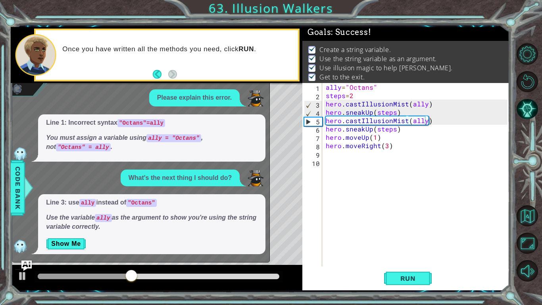
click at [26, 260] on img "Ask AI" at bounding box center [26, 265] width 10 height 10
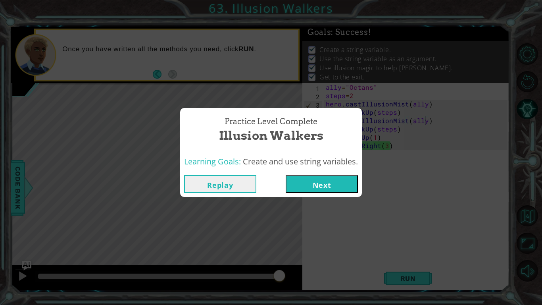
click at [328, 188] on button "Next" at bounding box center [322, 184] width 72 height 18
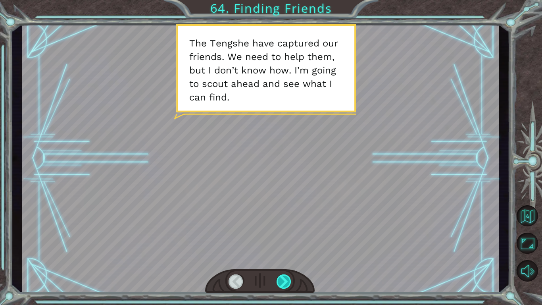
click at [286, 282] on div at bounding box center [283, 281] width 15 height 14
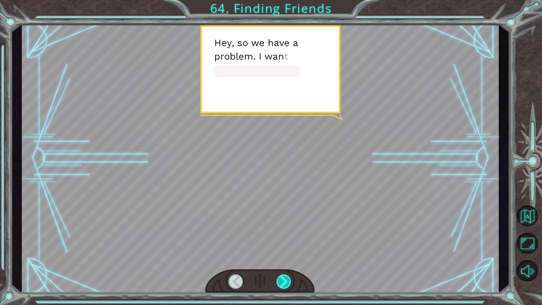
click at [286, 282] on div at bounding box center [283, 281] width 15 height 14
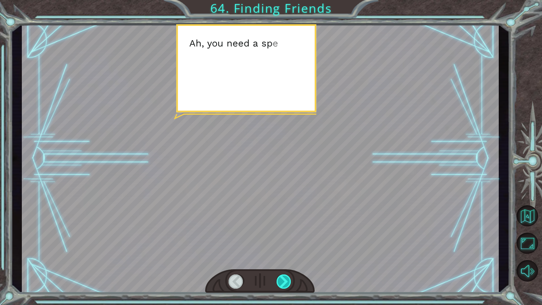
click at [286, 282] on div at bounding box center [283, 281] width 15 height 14
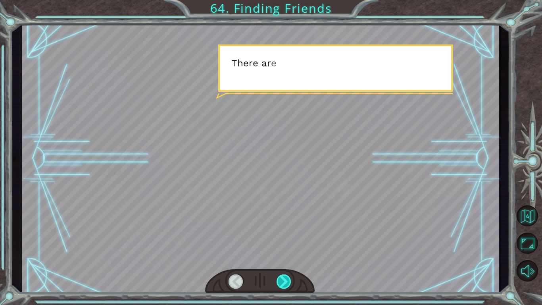
click at [286, 282] on div at bounding box center [283, 281] width 15 height 14
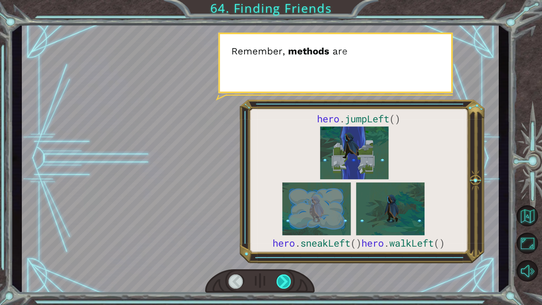
click at [286, 283] on div at bounding box center [283, 281] width 15 height 14
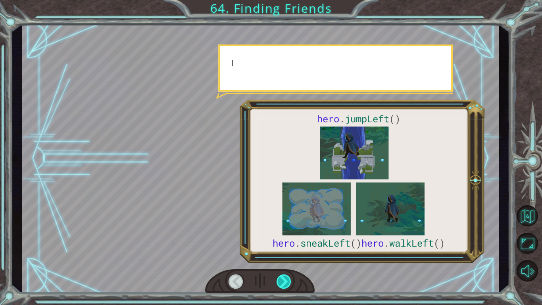
click at [286, 283] on div at bounding box center [283, 281] width 15 height 14
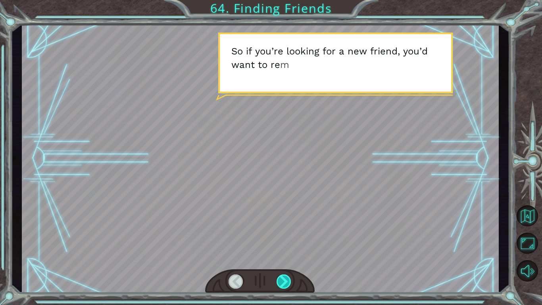
click at [288, 282] on div at bounding box center [283, 281] width 15 height 14
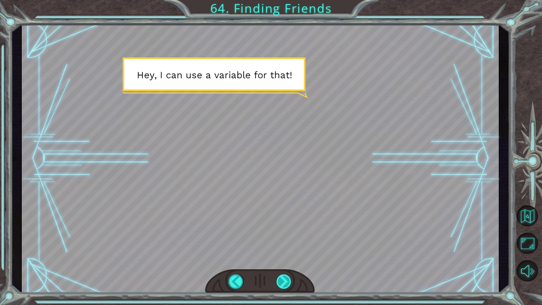
click at [288, 282] on div at bounding box center [283, 281] width 15 height 14
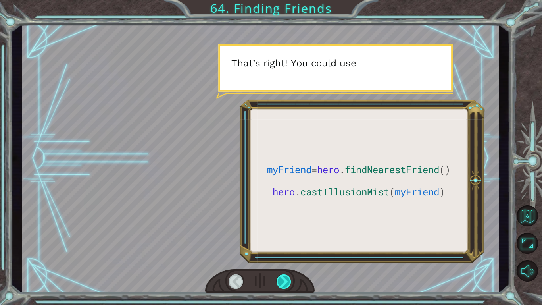
click at [288, 282] on div at bounding box center [283, 281] width 15 height 14
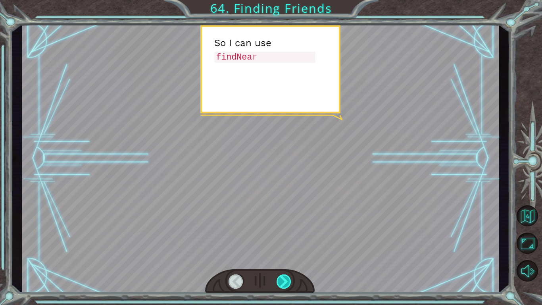
click at [288, 282] on div at bounding box center [283, 281] width 15 height 14
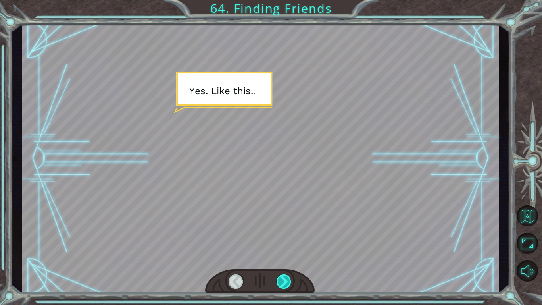
click at [288, 282] on div at bounding box center [283, 281] width 15 height 14
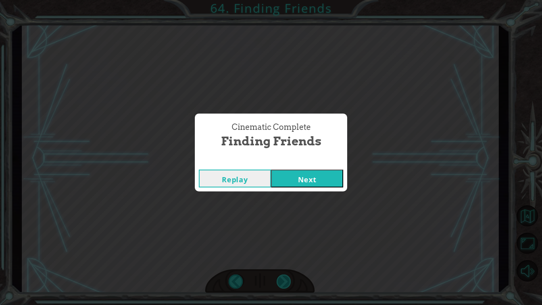
click at [288, 282] on div "Cinematic Complete Finding Friends Replay Next" at bounding box center [271, 152] width 542 height 305
click at [298, 176] on button "Next" at bounding box center [307, 178] width 72 height 18
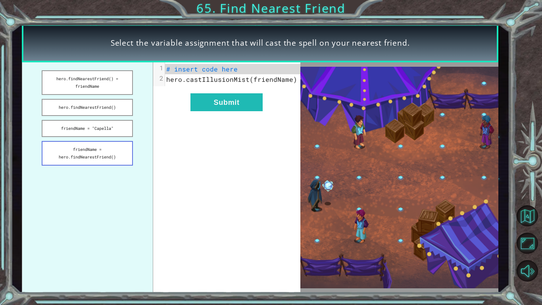
click at [91, 145] on button "friendName = hero.findNearestFriend()" at bounding box center [87, 153] width 91 height 25
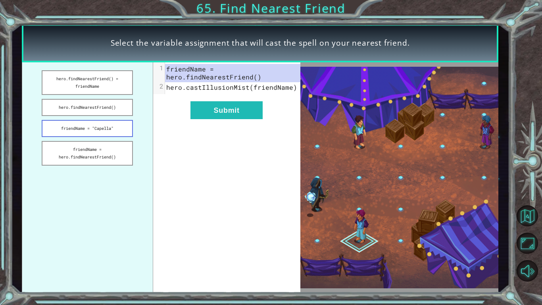
click at [84, 136] on button "friendName = "Capella"" at bounding box center [87, 128] width 91 height 17
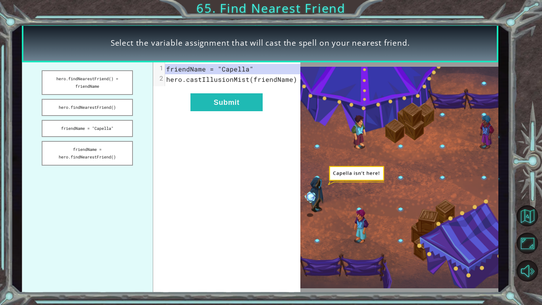
click at [100, 166] on ul "hero.findNearestFriend() = friendName hero.findNearestFriend() friendName = "Ca…" at bounding box center [87, 177] width 131 height 230
click at [101, 157] on button "friendName = hero.findNearestFriend()" at bounding box center [87, 153] width 91 height 25
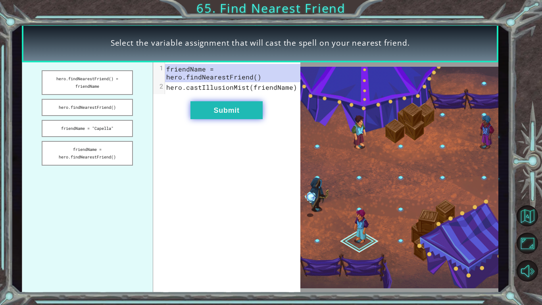
click at [208, 115] on button "Submit" at bounding box center [226, 110] width 72 height 18
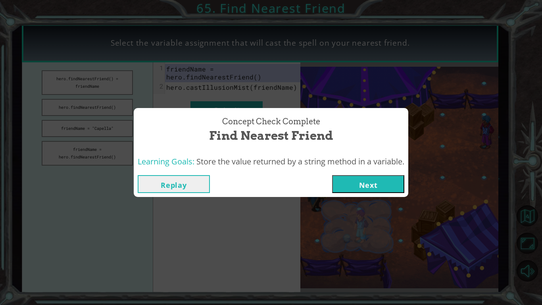
click at [364, 186] on button "Next" at bounding box center [368, 184] width 72 height 18
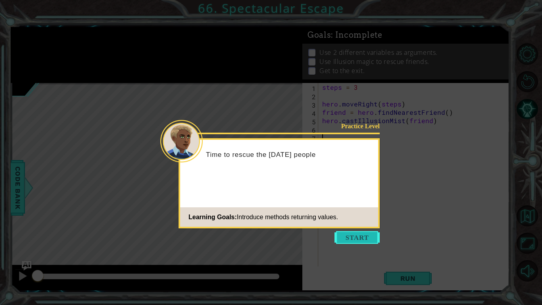
click at [345, 236] on button "Start" at bounding box center [356, 237] width 45 height 13
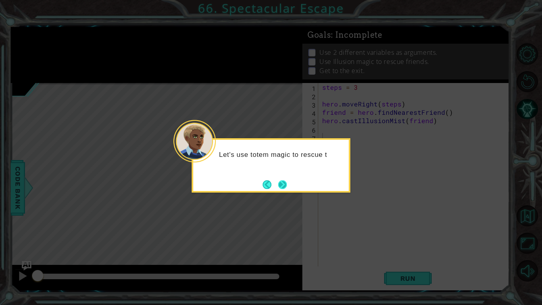
click at [278, 182] on button "Next" at bounding box center [283, 185] width 10 height 10
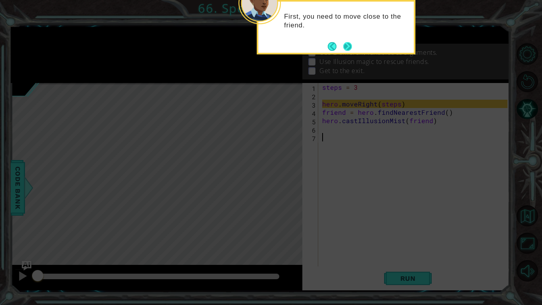
click at [347, 43] on button "Next" at bounding box center [347, 46] width 9 height 9
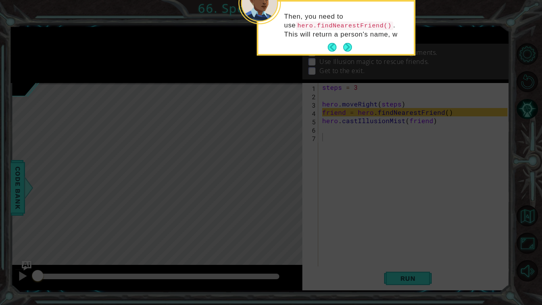
click at [347, 43] on button "Next" at bounding box center [347, 47] width 9 height 9
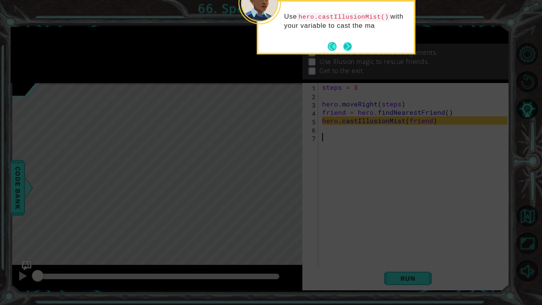
click at [348, 44] on button "Next" at bounding box center [347, 46] width 9 height 9
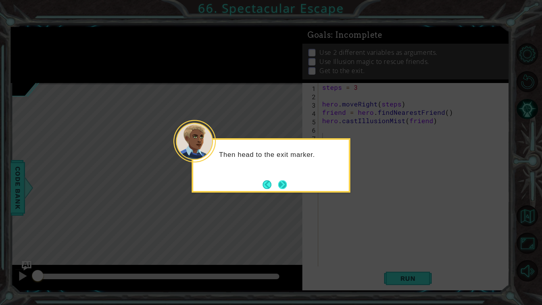
click at [281, 180] on button "Next" at bounding box center [282, 184] width 9 height 9
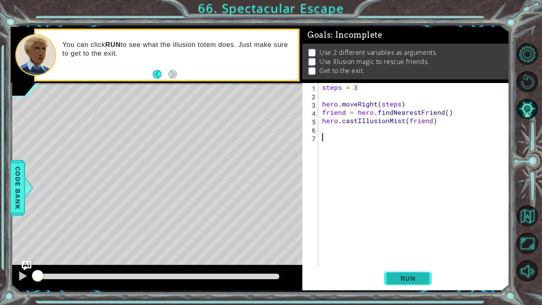
click at [400, 277] on span "Run" at bounding box center [407, 278] width 31 height 8
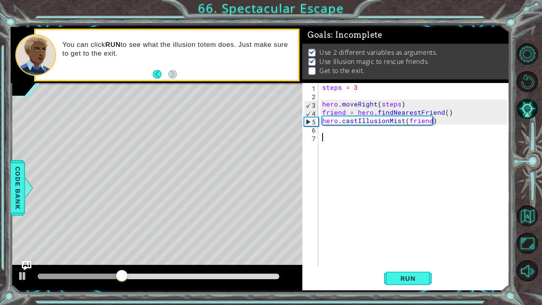
click at [343, 129] on div "steps = 3 hero . moveRight ( steps ) friend = hero . findNearestFriend ( ) hero…" at bounding box center [415, 183] width 191 height 200
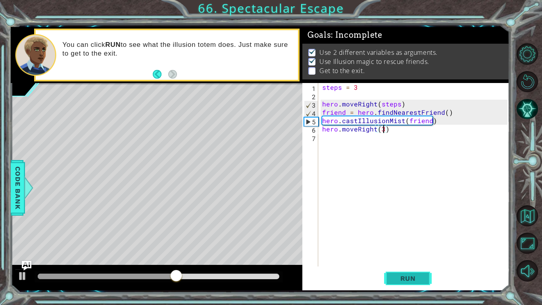
type textarea "hero.moveRight(3)"
click at [394, 276] on span "Run" at bounding box center [407, 278] width 31 height 8
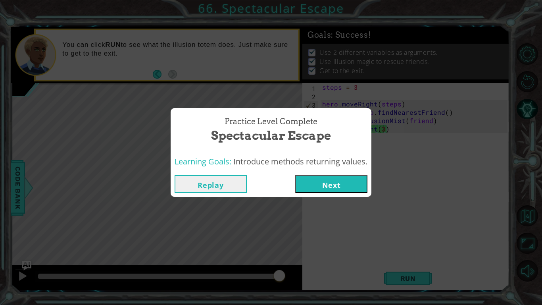
click at [301, 185] on button "Next" at bounding box center [331, 184] width 72 height 18
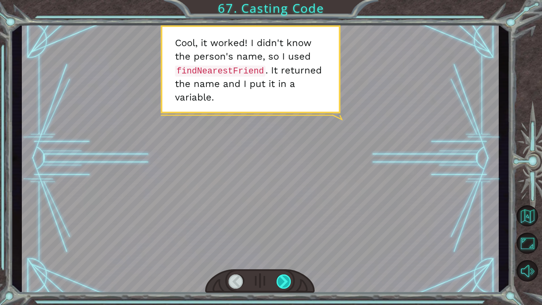
click at [283, 278] on div at bounding box center [283, 281] width 15 height 14
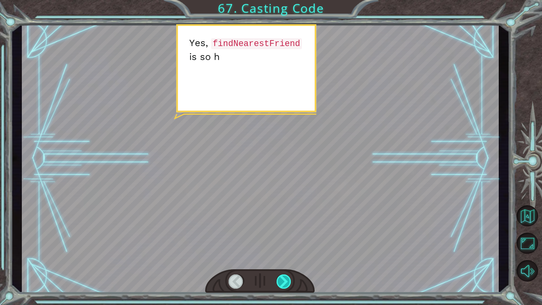
click at [283, 278] on div at bounding box center [283, 281] width 15 height 14
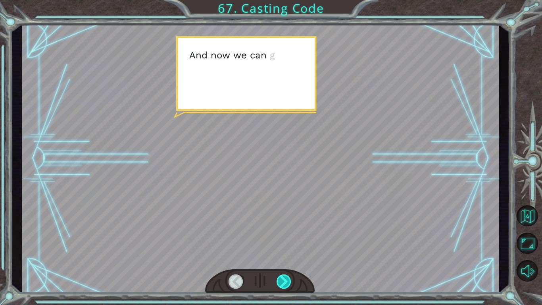
click at [283, 278] on div at bounding box center [283, 281] width 15 height 14
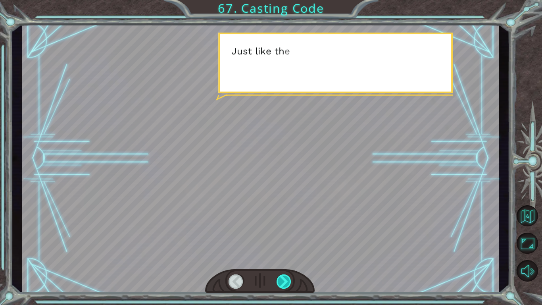
click at [283, 278] on div at bounding box center [283, 281] width 15 height 14
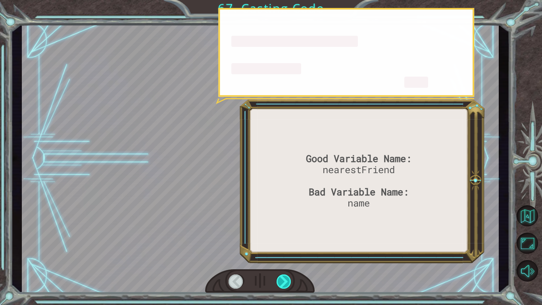
click at [283, 279] on div at bounding box center [283, 281] width 15 height 14
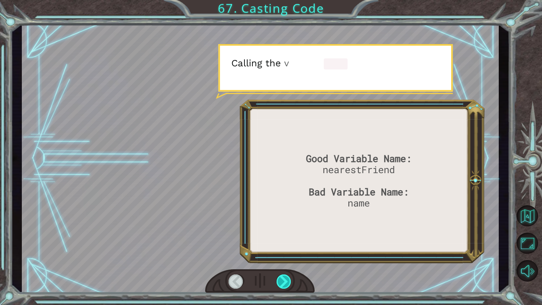
click at [283, 279] on div at bounding box center [283, 281] width 15 height 14
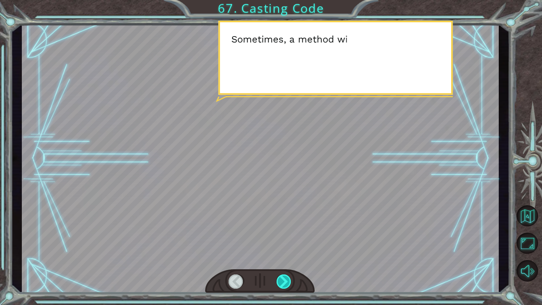
click at [283, 279] on div at bounding box center [283, 281] width 15 height 14
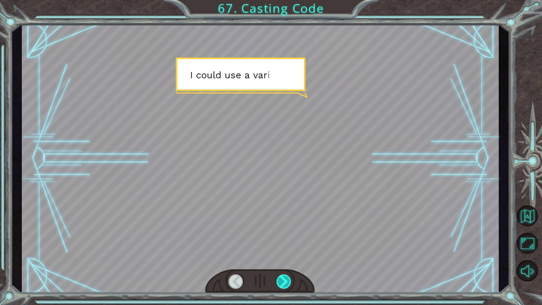
click at [283, 279] on div at bounding box center [283, 281] width 15 height 14
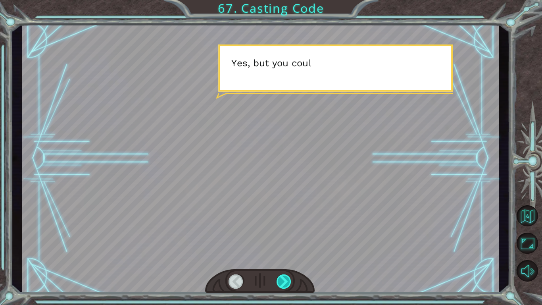
click at [283, 279] on div at bounding box center [283, 281] width 15 height 14
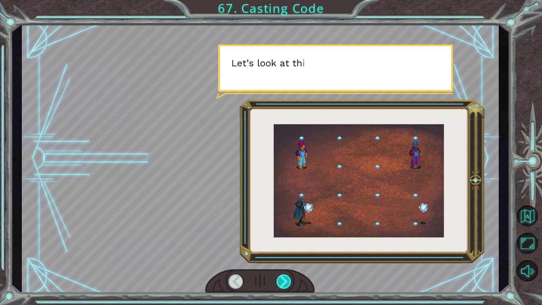
click at [283, 279] on div at bounding box center [283, 281] width 15 height 14
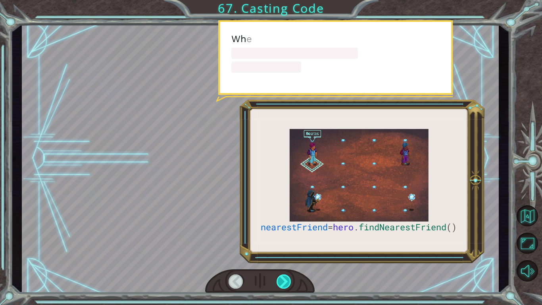
click at [283, 279] on div at bounding box center [283, 281] width 15 height 14
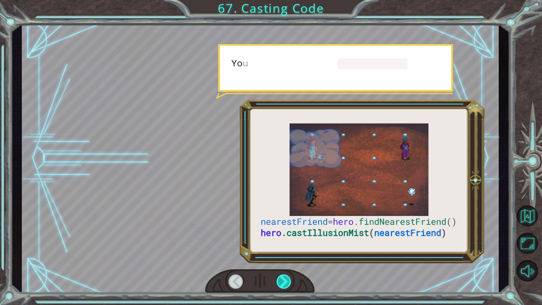
click at [283, 279] on div at bounding box center [283, 281] width 15 height 14
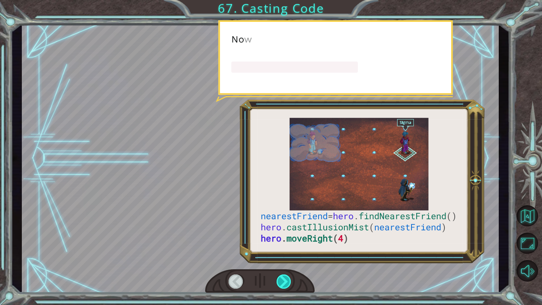
click at [283, 279] on div at bounding box center [283, 281] width 15 height 14
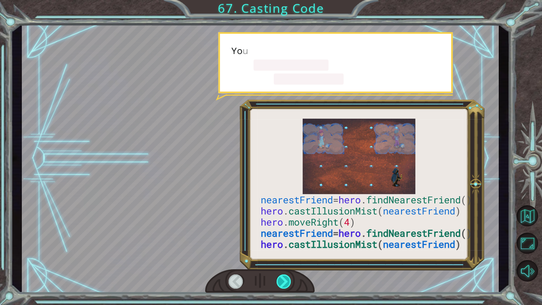
click at [283, 279] on div at bounding box center [283, 281] width 15 height 14
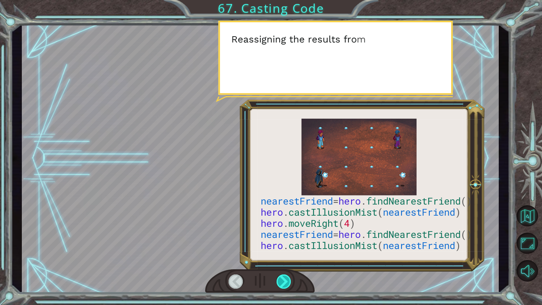
click at [283, 279] on div at bounding box center [283, 281] width 15 height 14
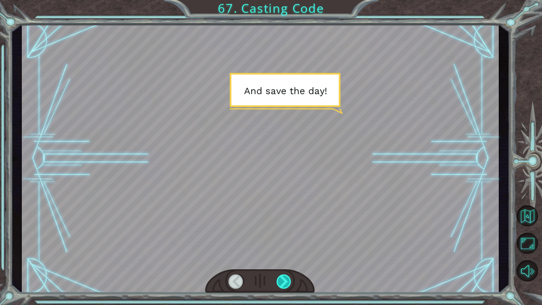
click at [283, 279] on div at bounding box center [283, 281] width 15 height 14
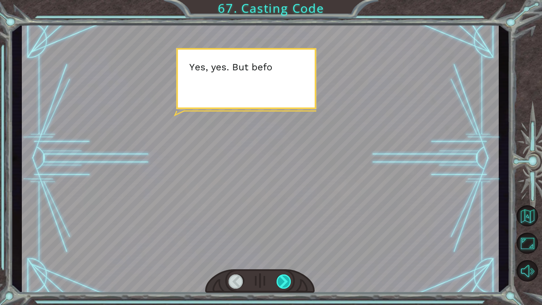
click at [283, 279] on div at bounding box center [283, 281] width 15 height 14
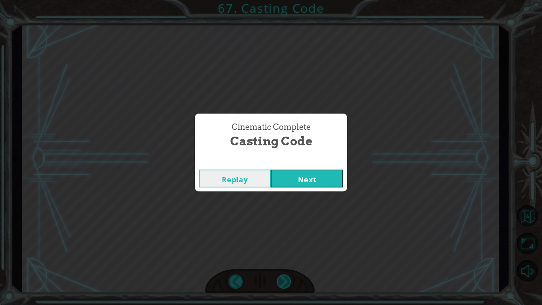
click at [283, 279] on div "Cinematic Complete Casting Code Replay Next" at bounding box center [271, 152] width 542 height 305
click at [300, 177] on button "Next" at bounding box center [307, 178] width 72 height 18
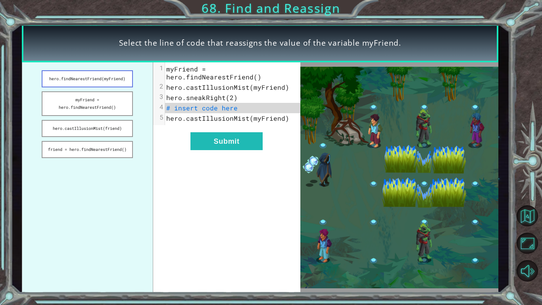
click at [56, 78] on button "hero.findNearestFriend(myFriend)" at bounding box center [87, 78] width 91 height 17
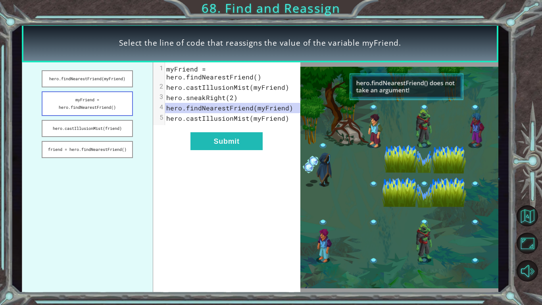
click at [87, 106] on button "myFriend = hero.findNearestFriend()" at bounding box center [87, 103] width 91 height 25
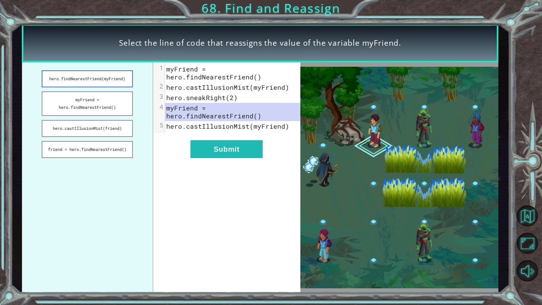
click at [93, 80] on button "hero.findNearestFriend(myFriend)" at bounding box center [87, 78] width 91 height 17
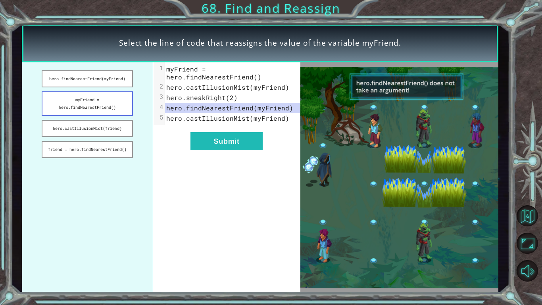
click at [89, 94] on button "myFriend = hero.findNearestFriend()" at bounding box center [87, 103] width 91 height 25
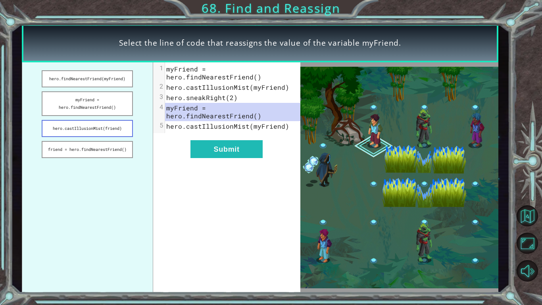
click at [88, 126] on button "hero.castIllusionMist(friend)" at bounding box center [87, 128] width 91 height 17
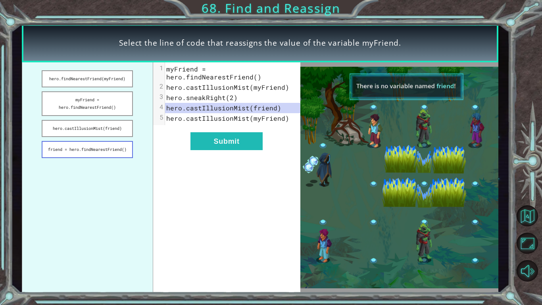
click at [82, 147] on button "friend = hero.findNearestFriend()" at bounding box center [87, 149] width 91 height 17
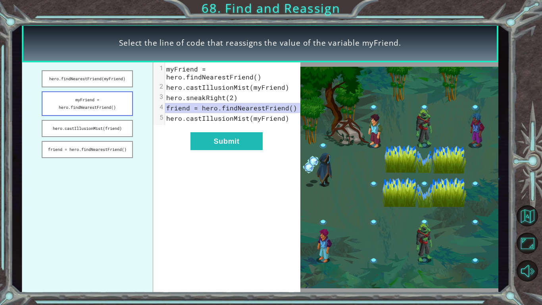
click at [83, 106] on button "myFriend = hero.findNearestFriend()" at bounding box center [87, 103] width 91 height 25
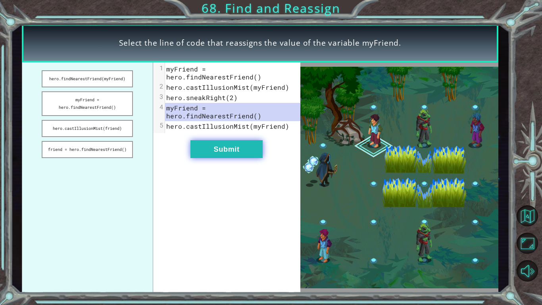
click at [202, 152] on button "Submit" at bounding box center [226, 149] width 72 height 18
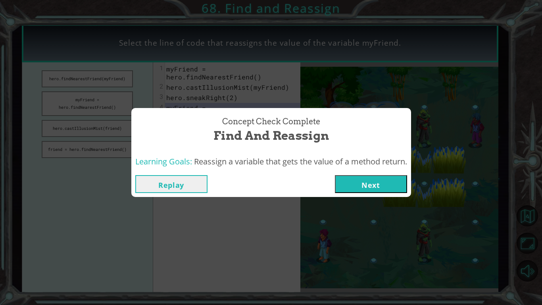
click at [359, 179] on button "Next" at bounding box center [371, 184] width 72 height 18
